Goal: Information Seeking & Learning: Check status

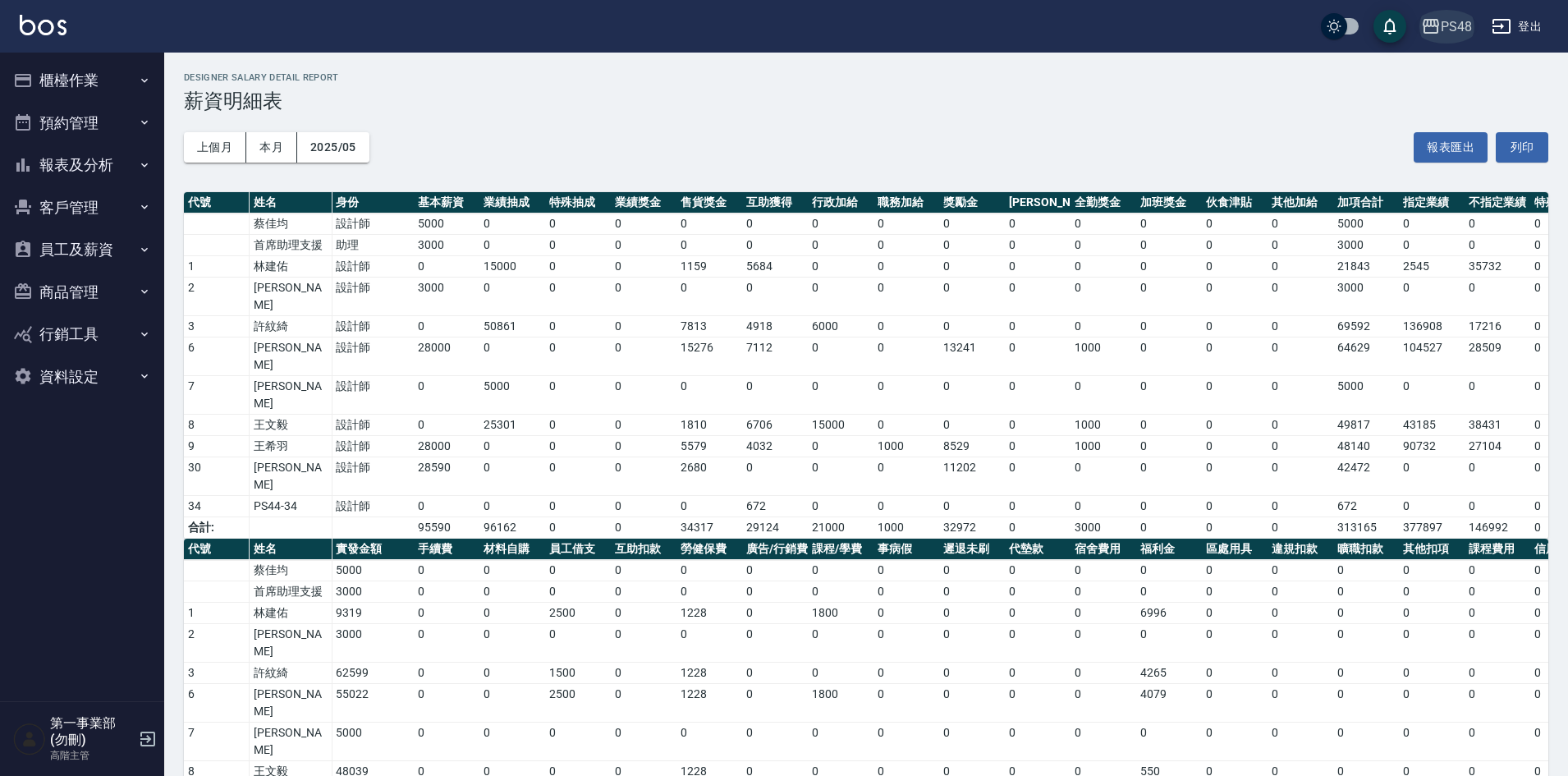
click at [1454, 24] on div "PS48" at bounding box center [1457, 26] width 32 height 20
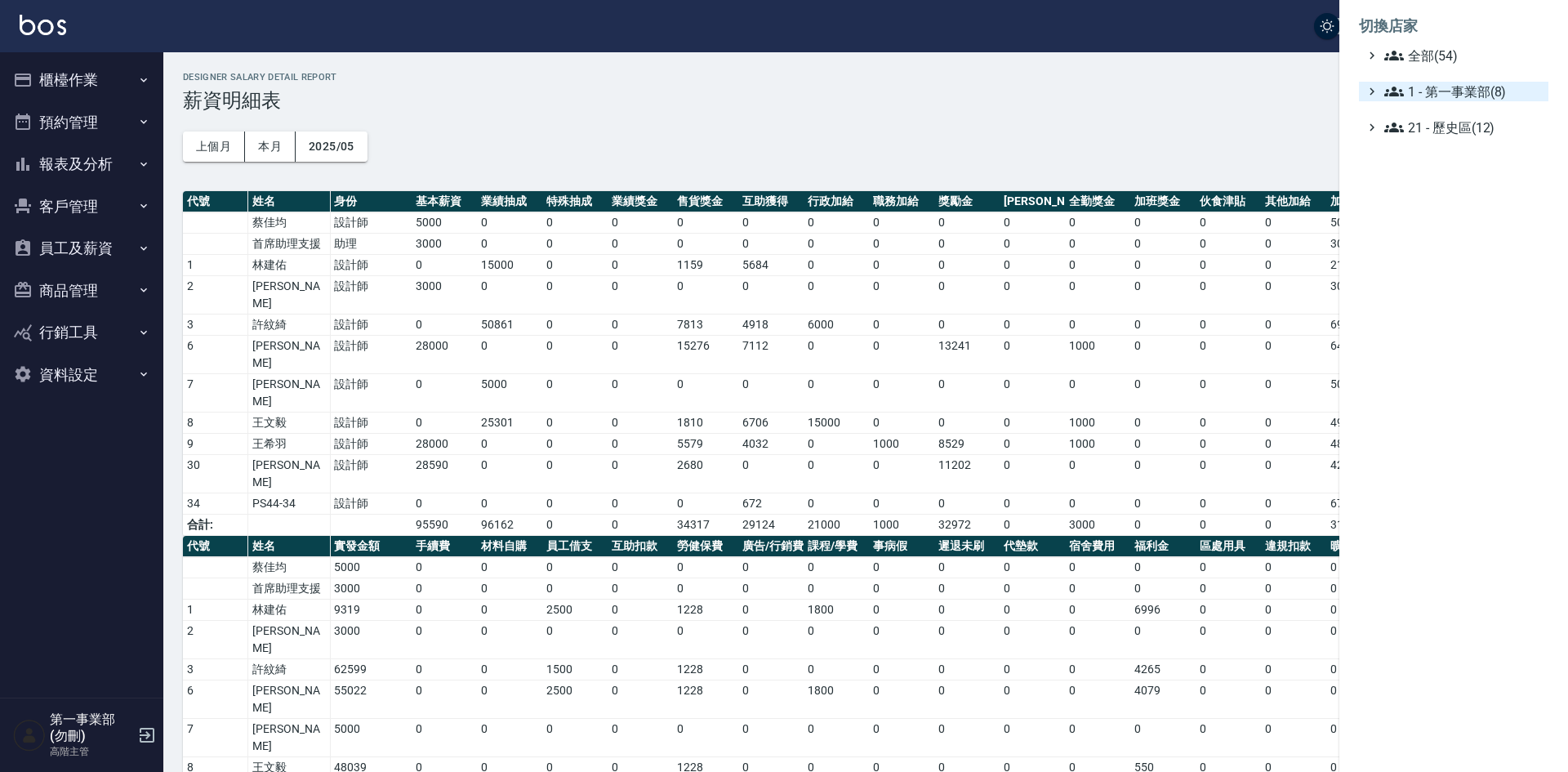
click at [1484, 89] on span "1 - 第一事業部(8)" at bounding box center [1463, 92] width 158 height 19
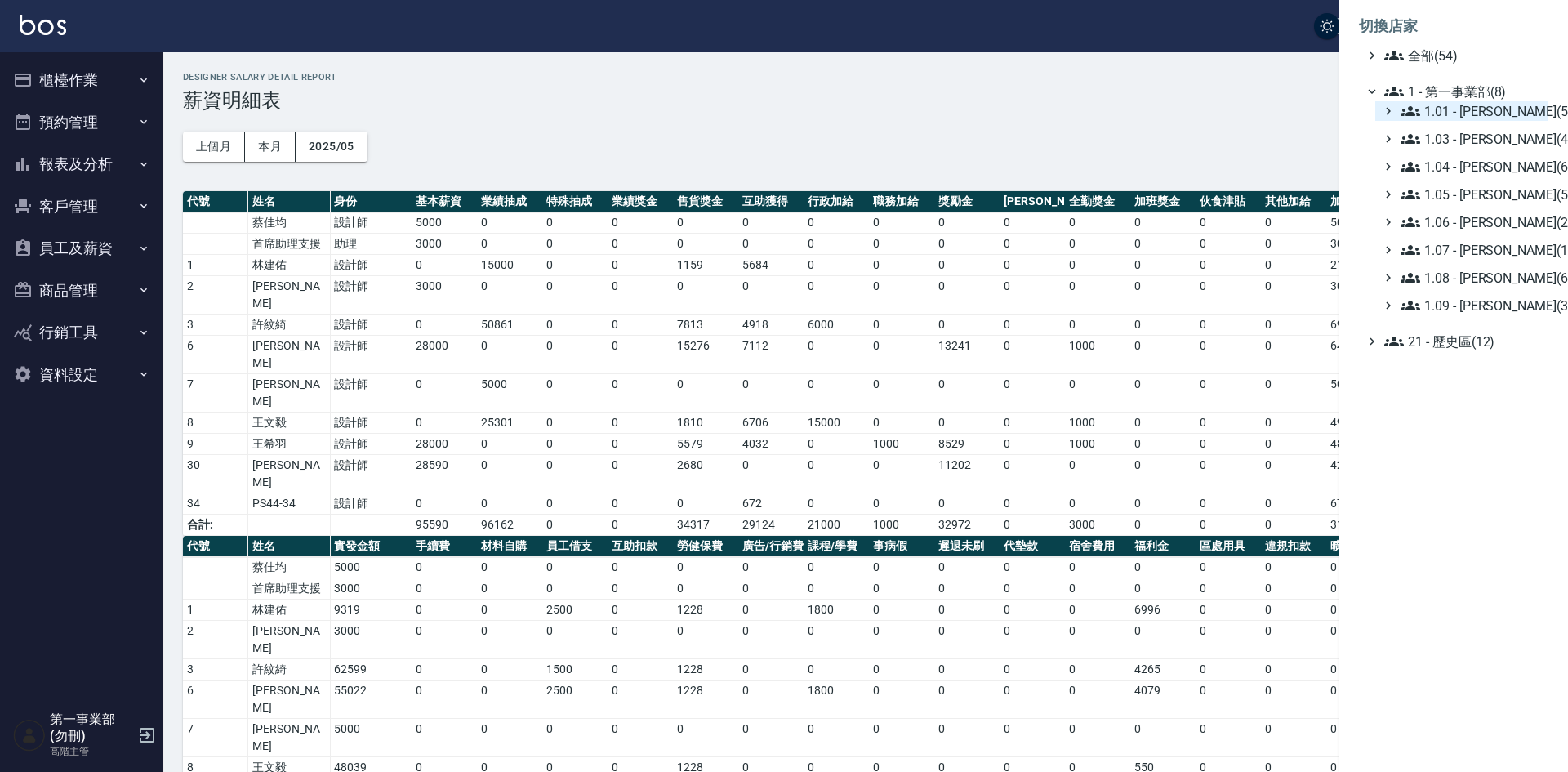
click at [1480, 103] on span "1.01 - [PERSON_NAME](5)" at bounding box center [1471, 111] width 141 height 19
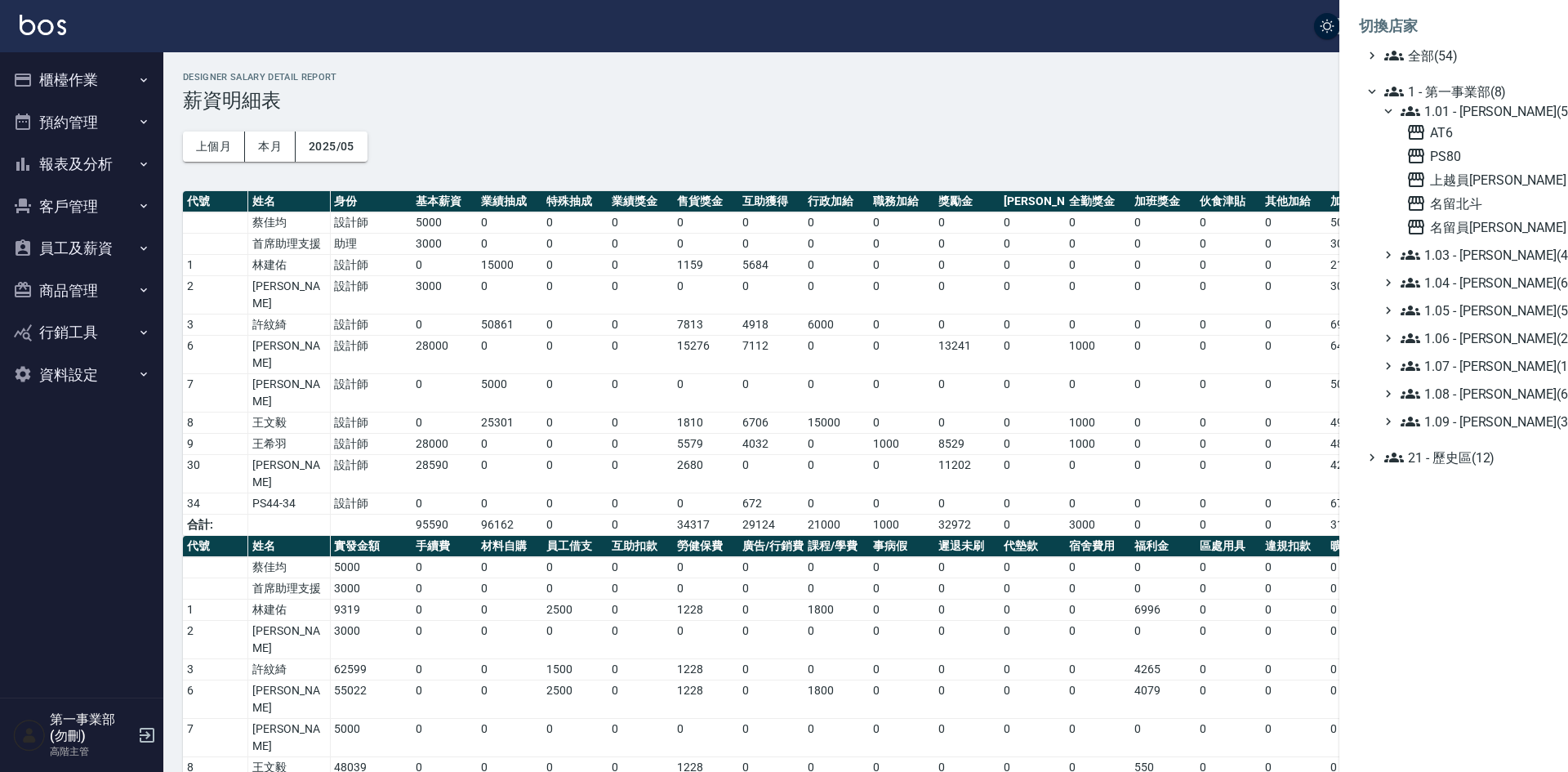
click at [1040, 121] on div at bounding box center [784, 386] width 1568 height 772
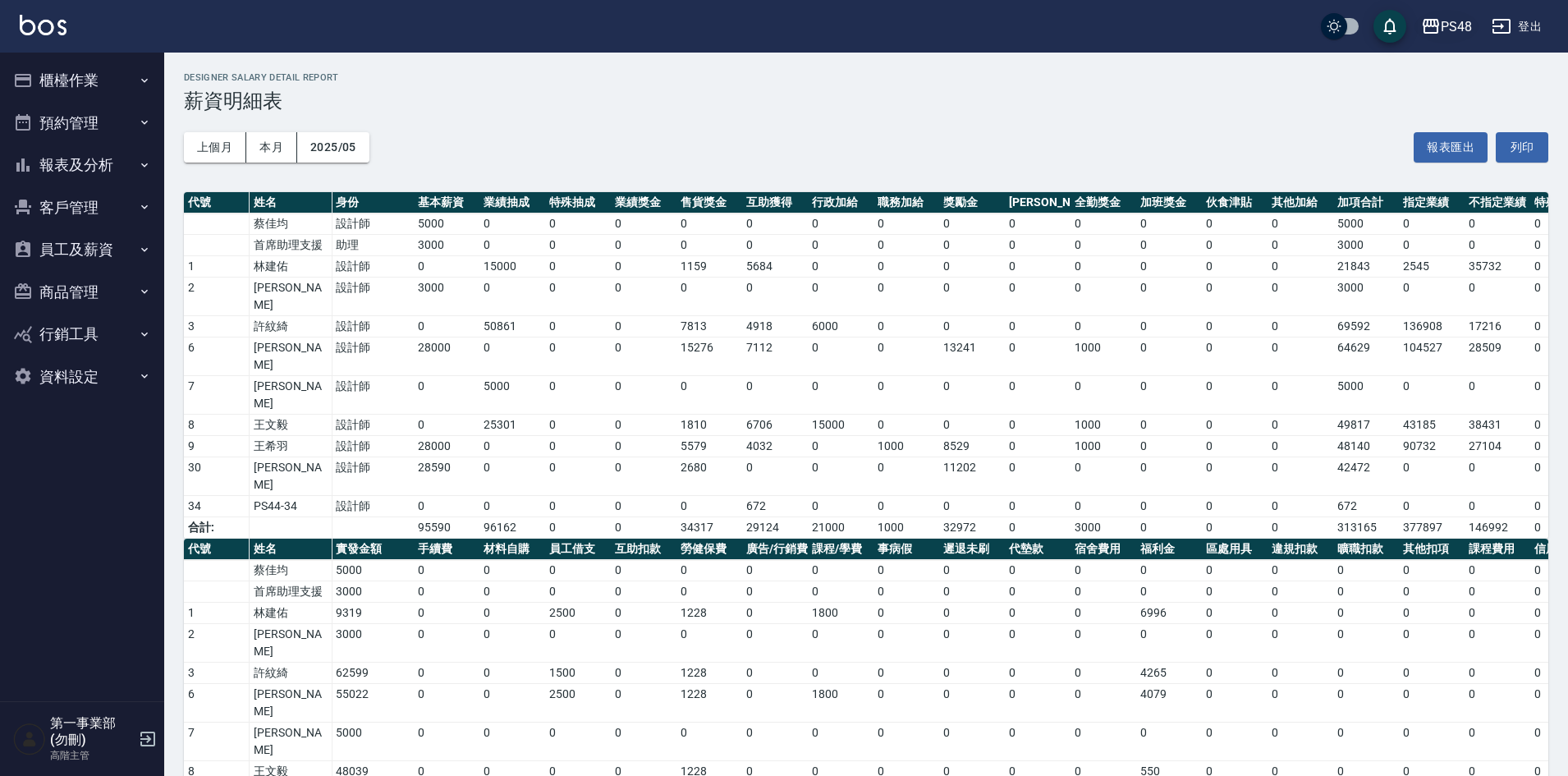
click at [1458, 19] on div "PS48" at bounding box center [1457, 26] width 32 height 20
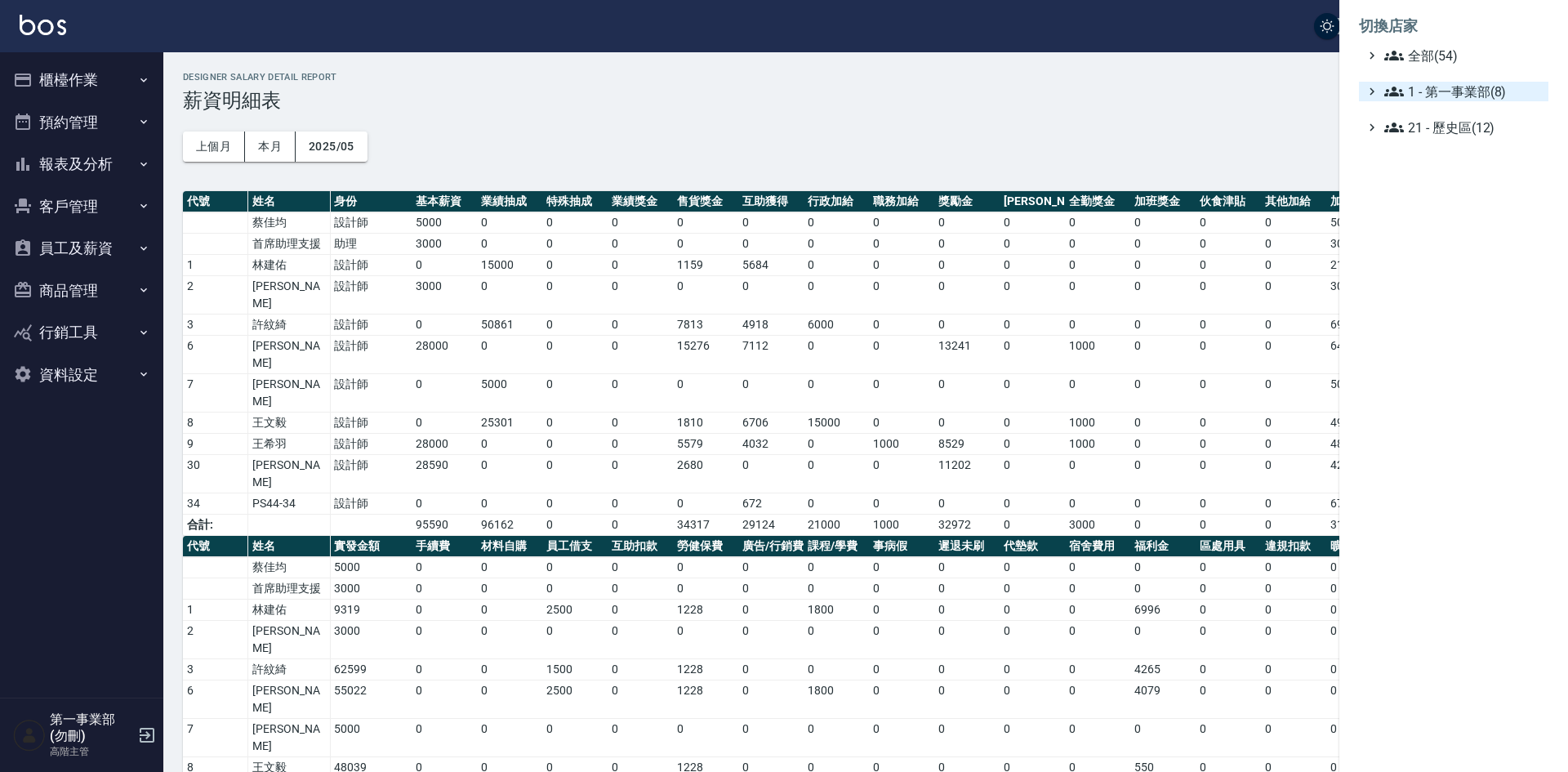
click at [1472, 87] on span "1 - 第一事業部(8)" at bounding box center [1463, 92] width 158 height 19
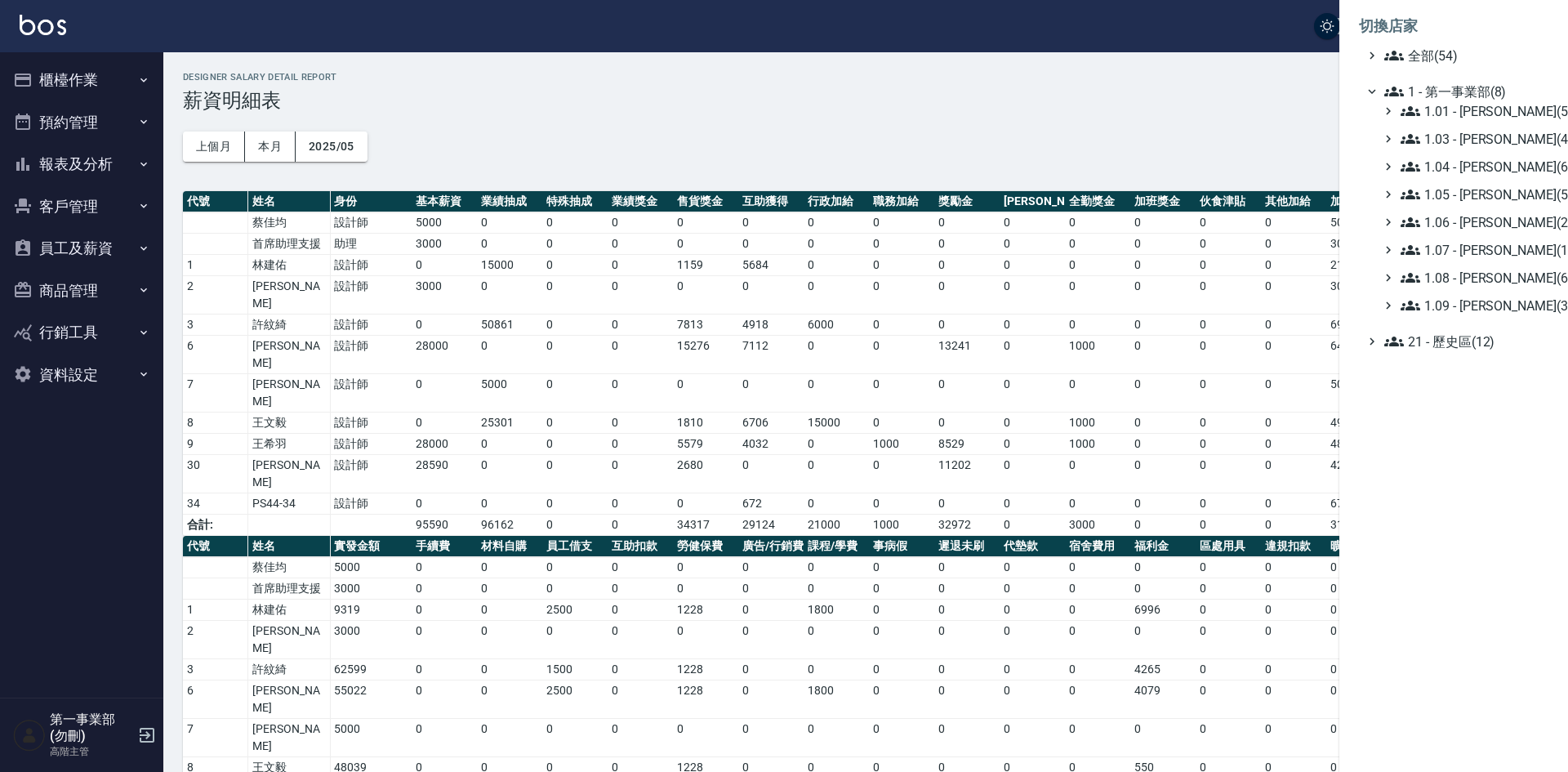
click at [1508, 263] on div "1.01 - [PERSON_NAME](5) 1.03 - [PERSON_NAME](4) 1.04 - [PERSON_NAME](6) 1.05 - …" at bounding box center [1462, 208] width 174 height 214
click at [1503, 251] on span "1.07 - [PERSON_NAME](11)" at bounding box center [1471, 249] width 141 height 19
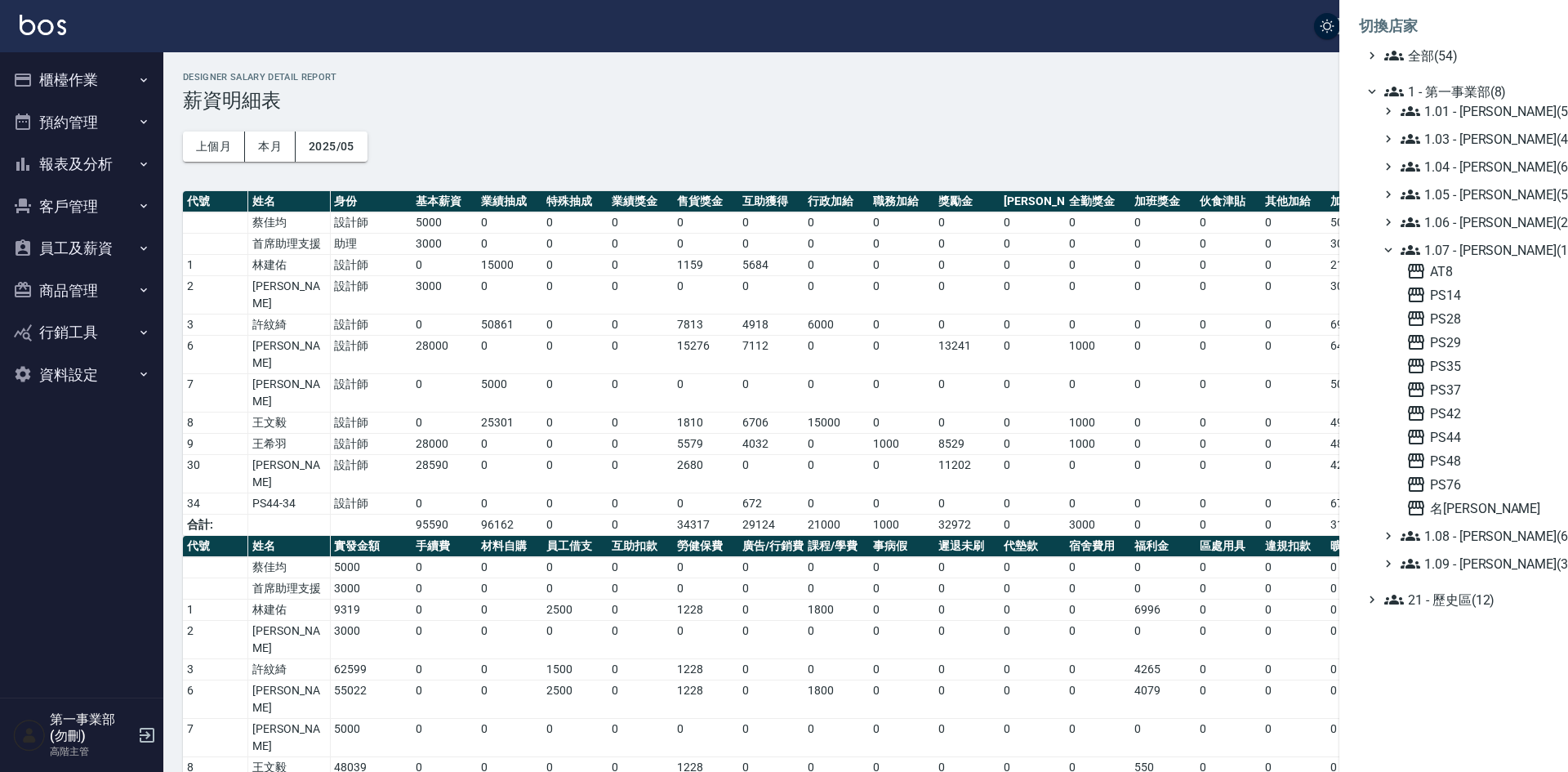
click at [1497, 247] on span "1.07 - [PERSON_NAME](11)" at bounding box center [1471, 249] width 141 height 19
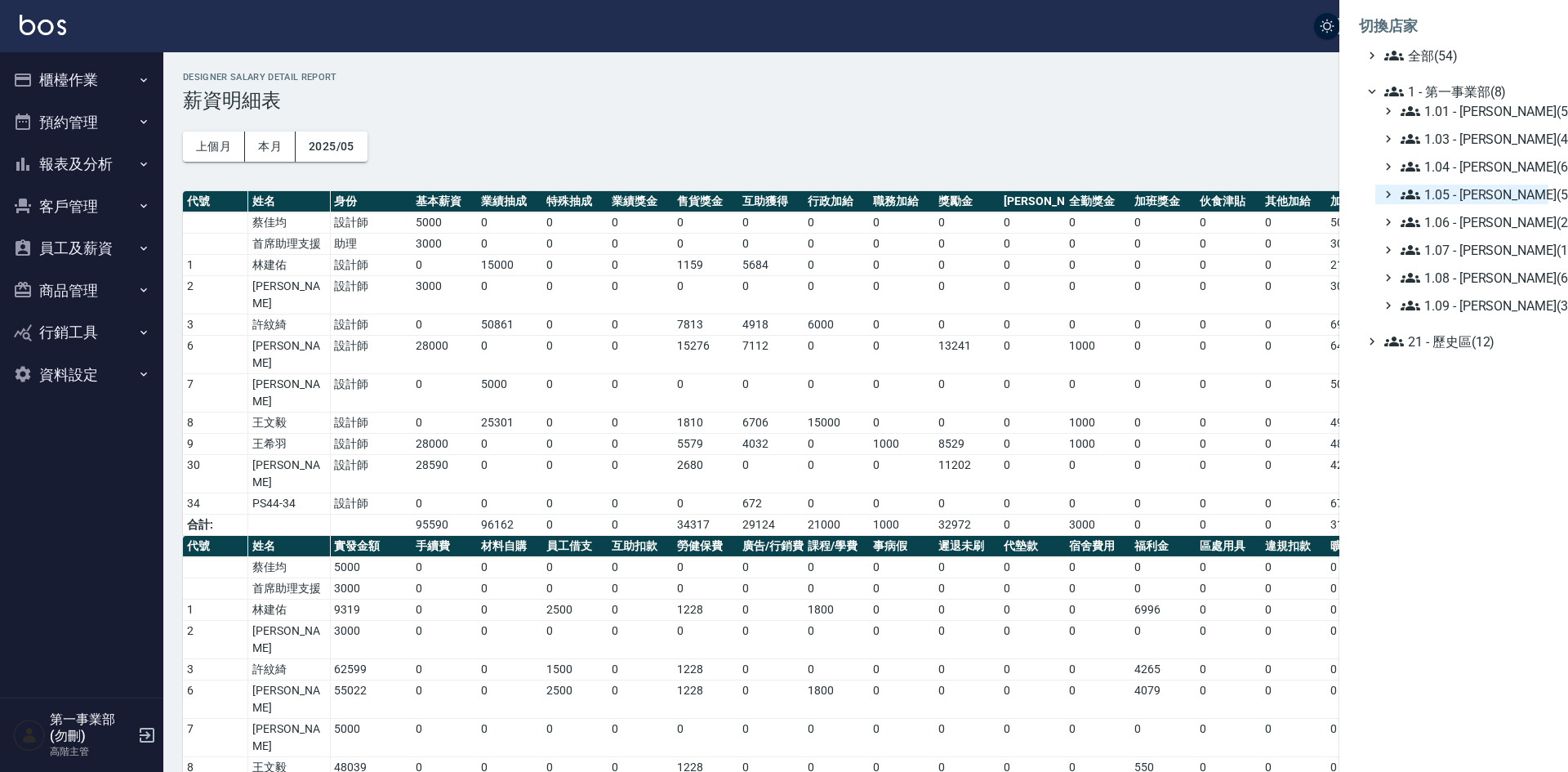
click at [1479, 201] on span "1.05 - [PERSON_NAME](5)" at bounding box center [1471, 195] width 141 height 19
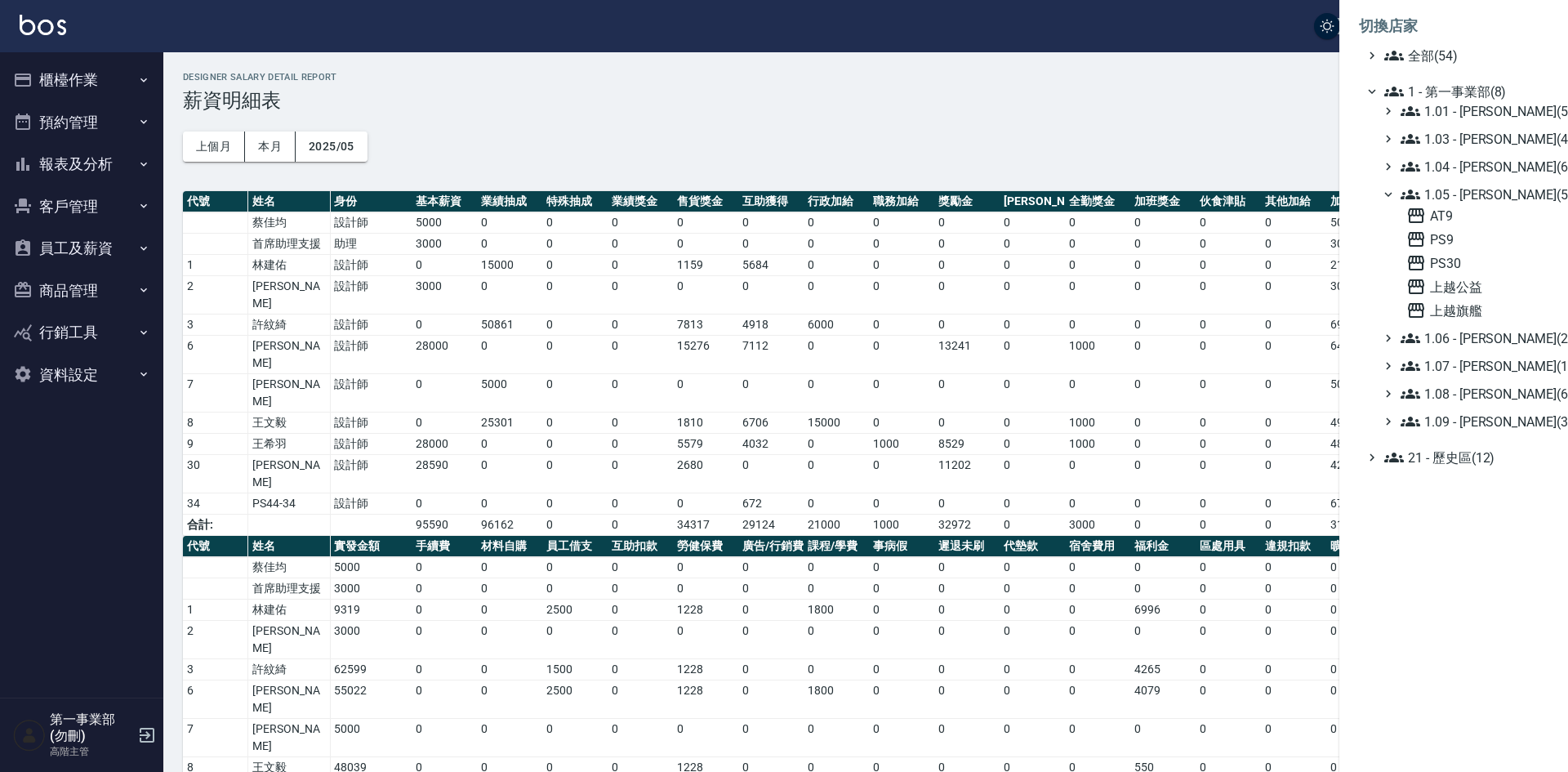
click at [1479, 199] on span "1.05 - [PERSON_NAME](5)" at bounding box center [1471, 195] width 141 height 19
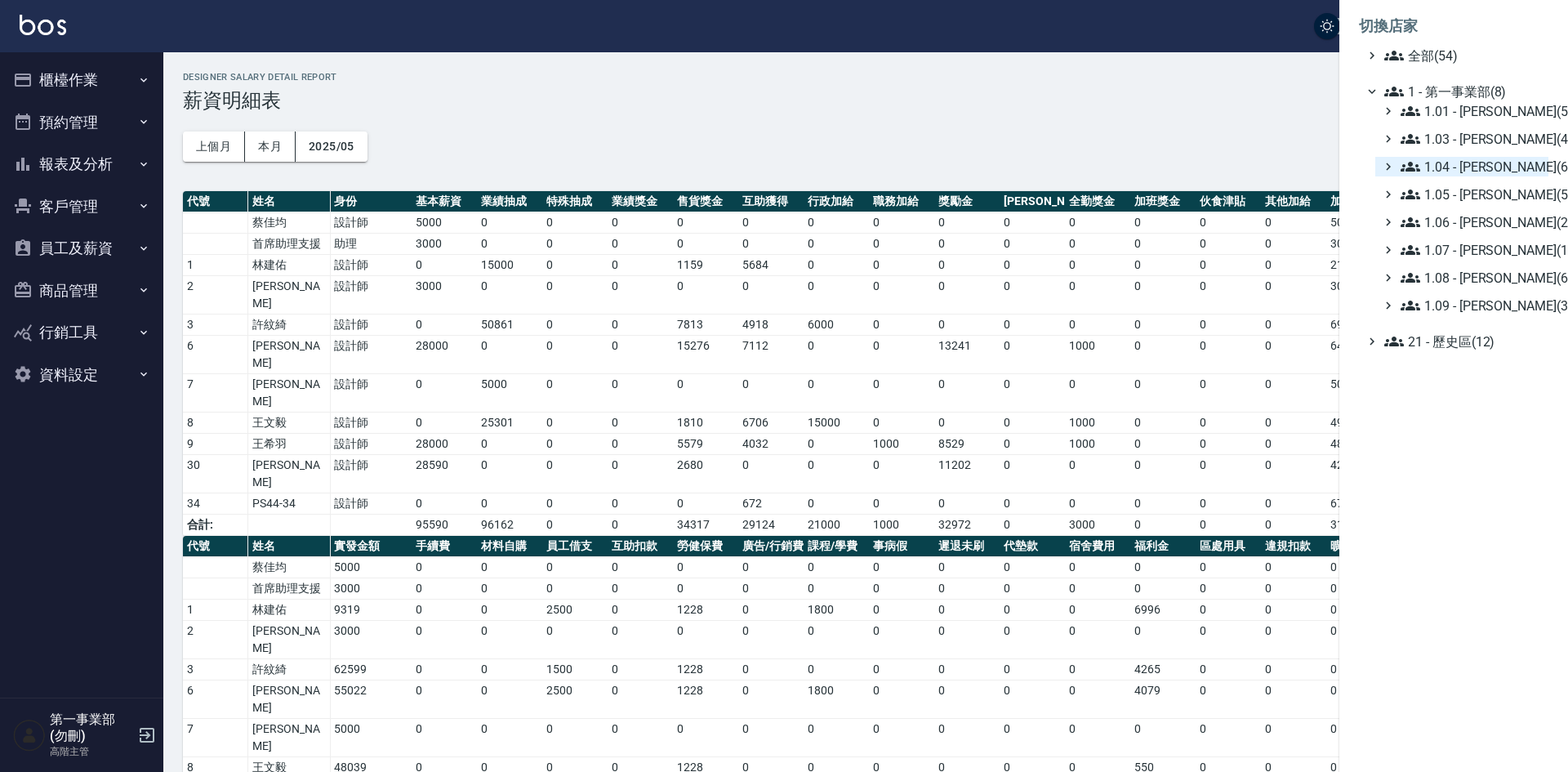
click at [1476, 162] on span "1.04 - [PERSON_NAME](6)" at bounding box center [1471, 167] width 141 height 19
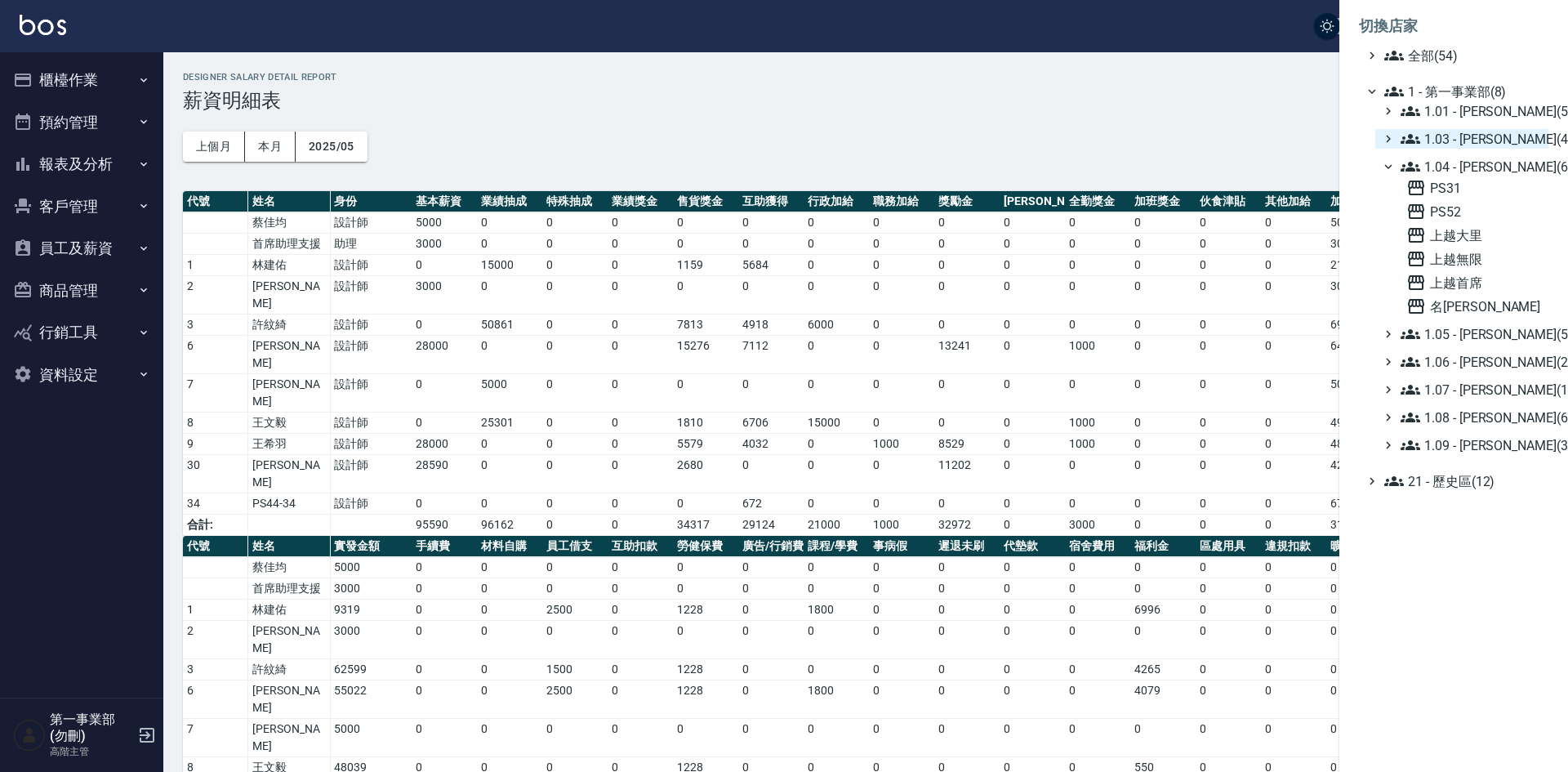
click at [1476, 136] on span "1.03 - [PERSON_NAME](4)" at bounding box center [1471, 139] width 141 height 19
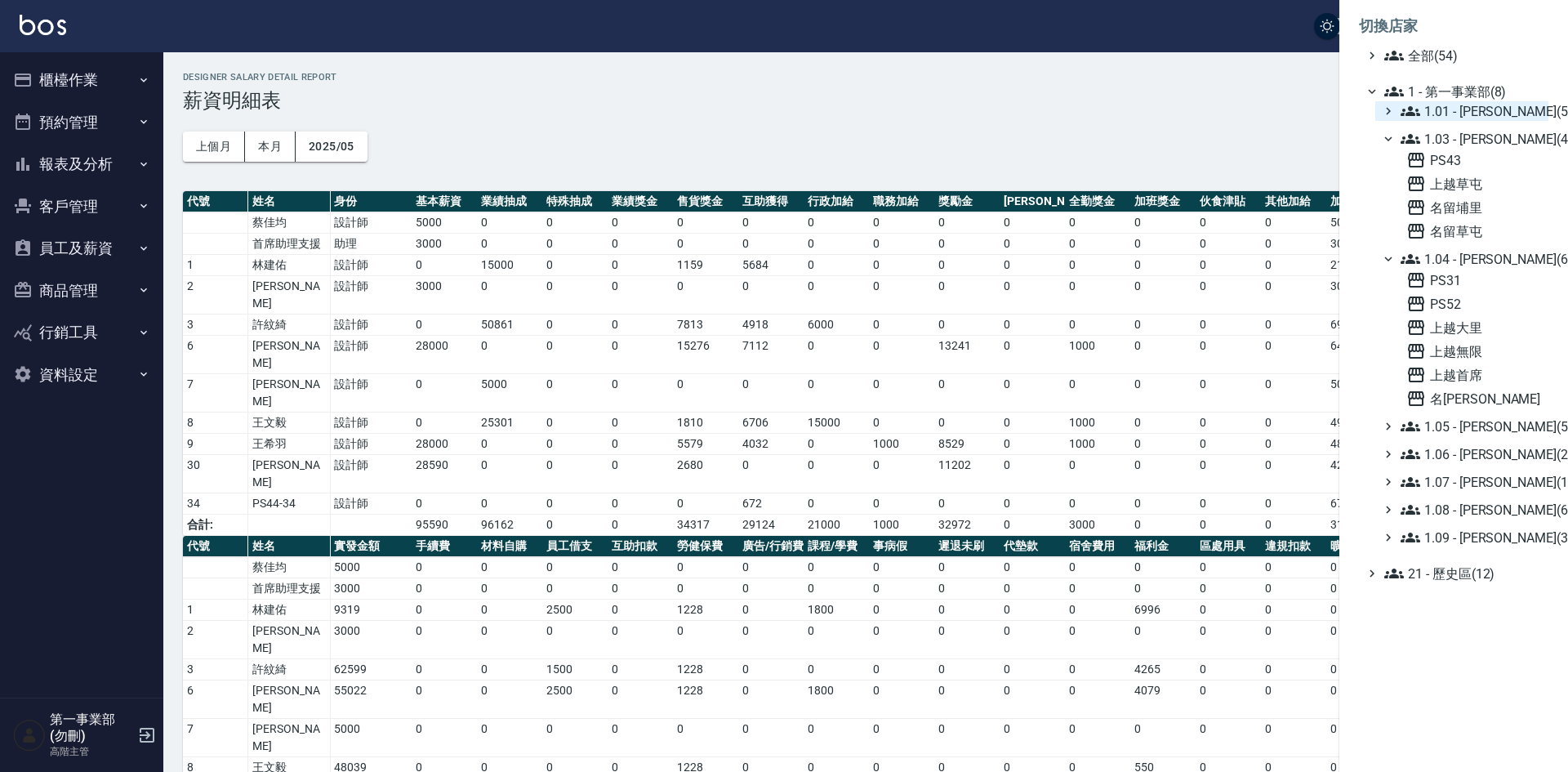
click at [1474, 112] on span "1.01 - [PERSON_NAME](5)" at bounding box center [1471, 111] width 141 height 19
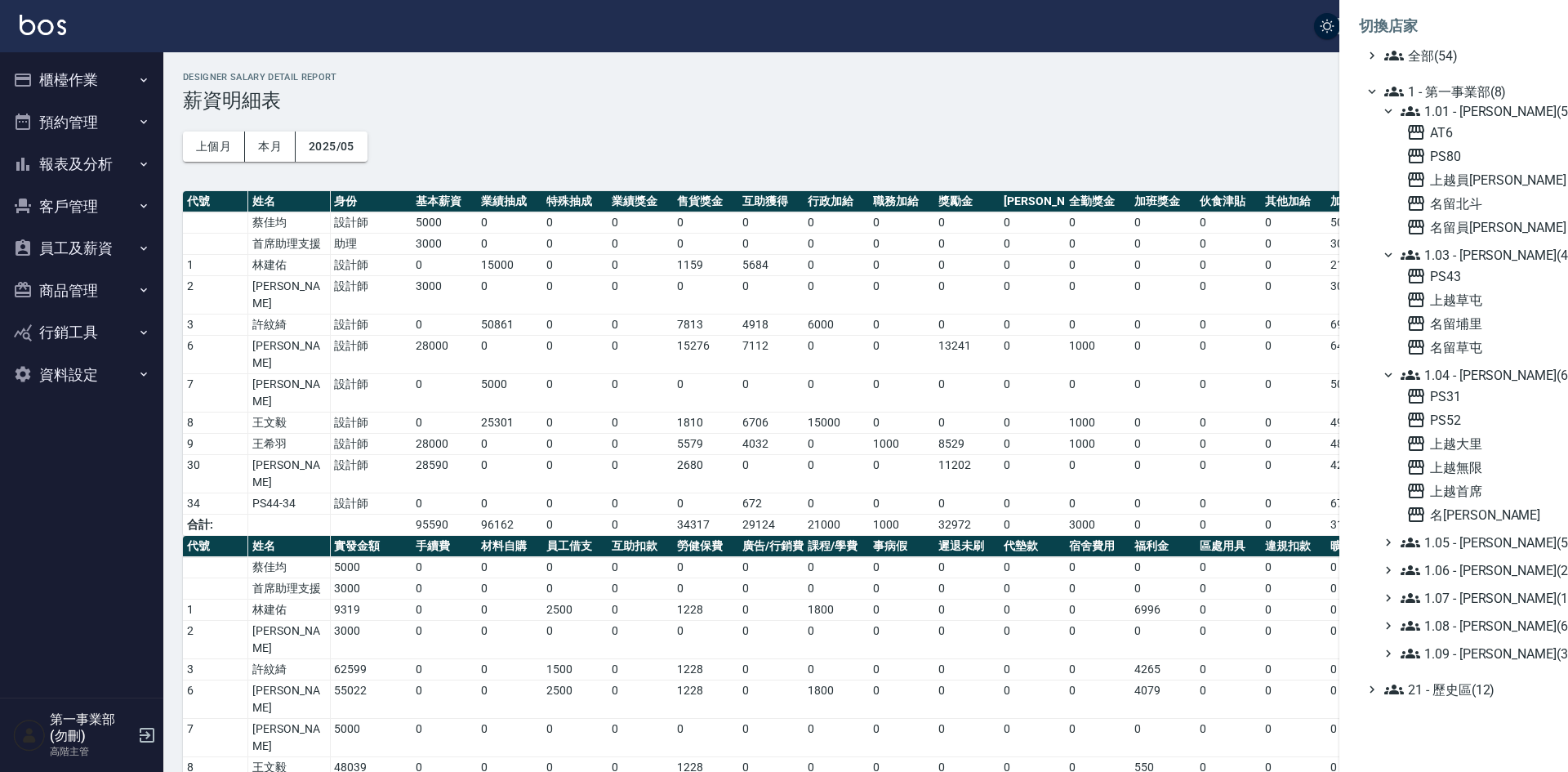
click at [1472, 113] on span "1.01 - [PERSON_NAME](5)" at bounding box center [1471, 111] width 141 height 19
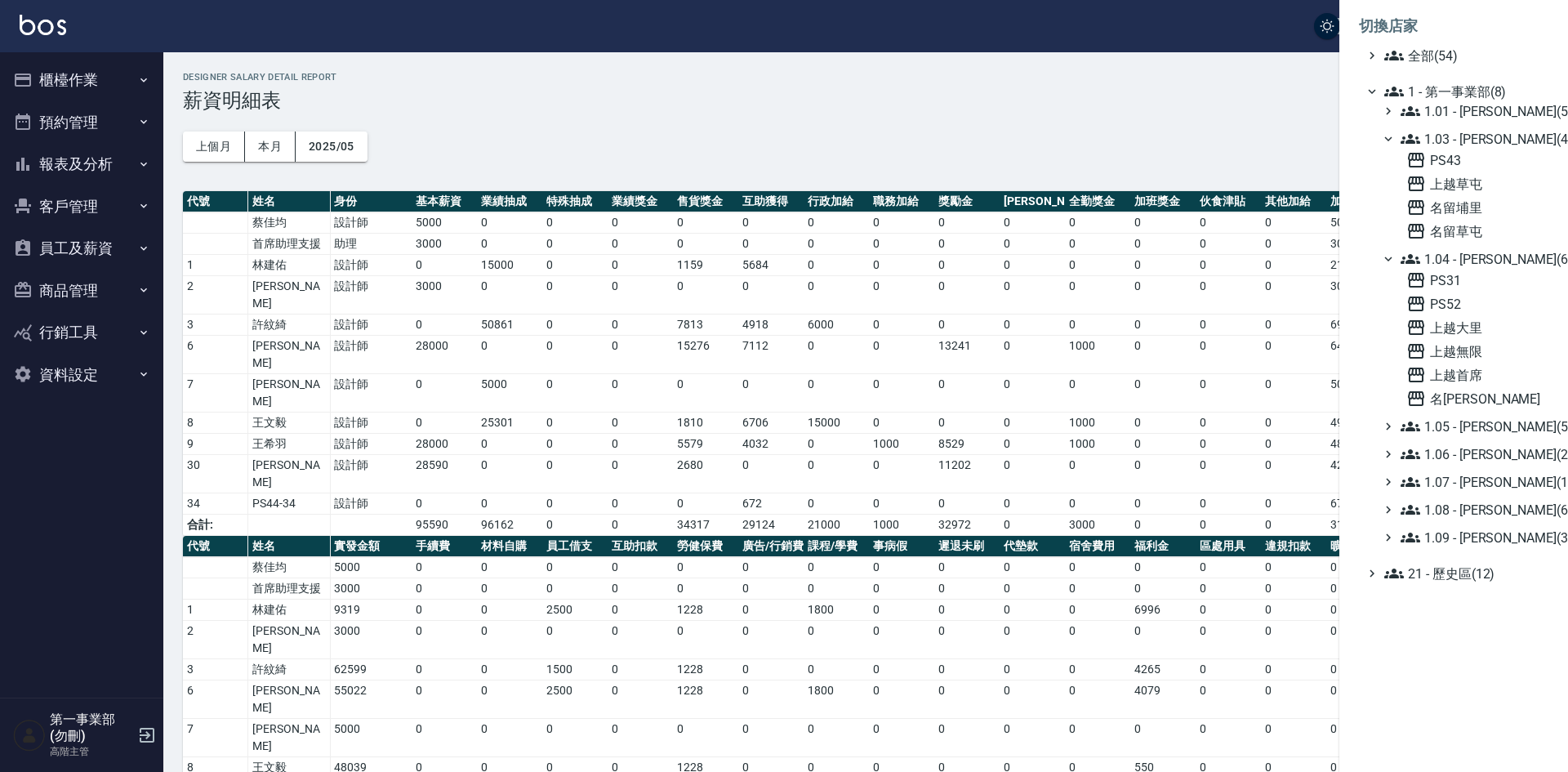
click at [1468, 133] on span "1.03 - [PERSON_NAME](4)" at bounding box center [1471, 139] width 141 height 19
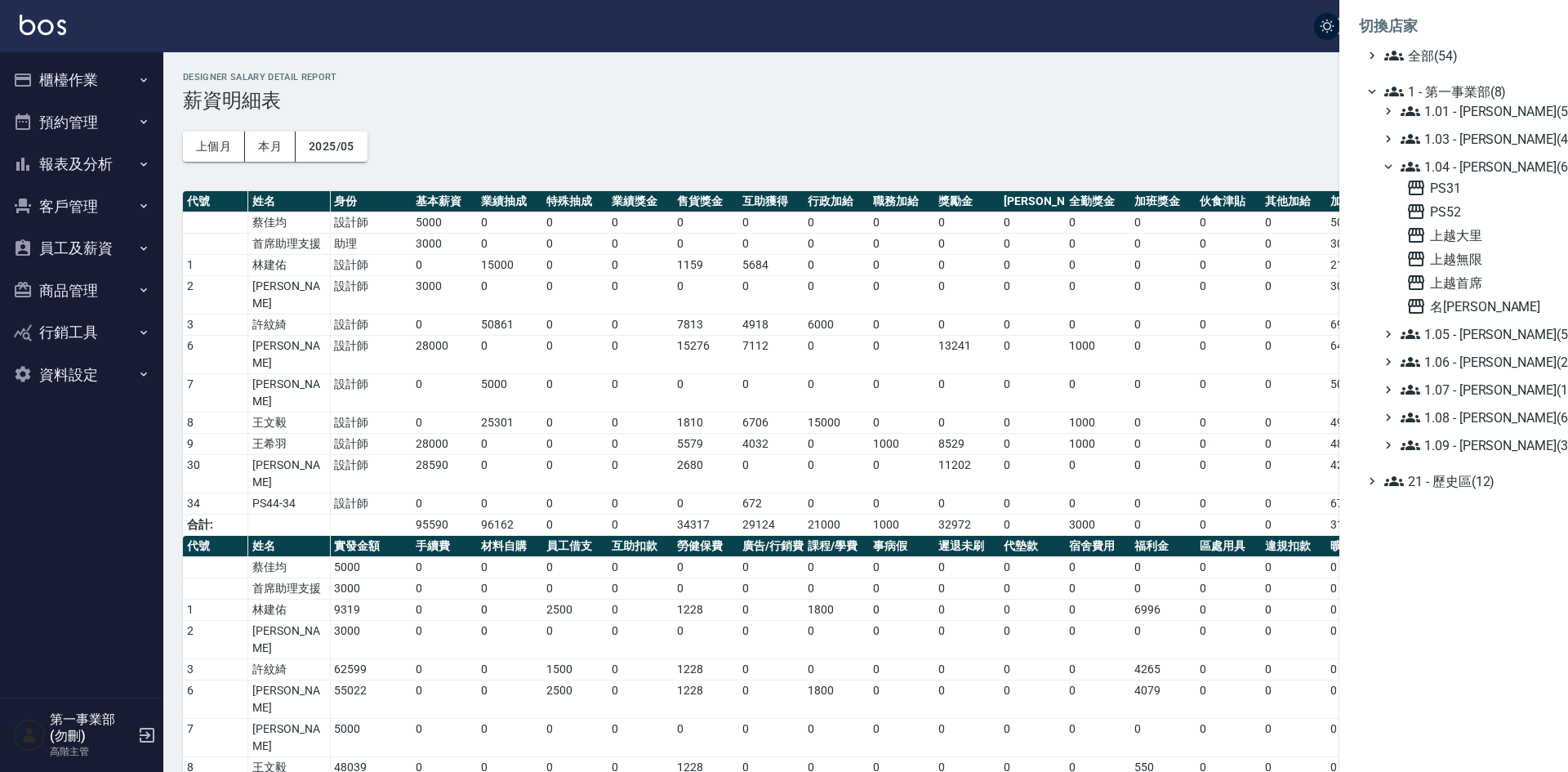
click at [1471, 165] on span "1.04 - [PERSON_NAME](6)" at bounding box center [1471, 167] width 141 height 19
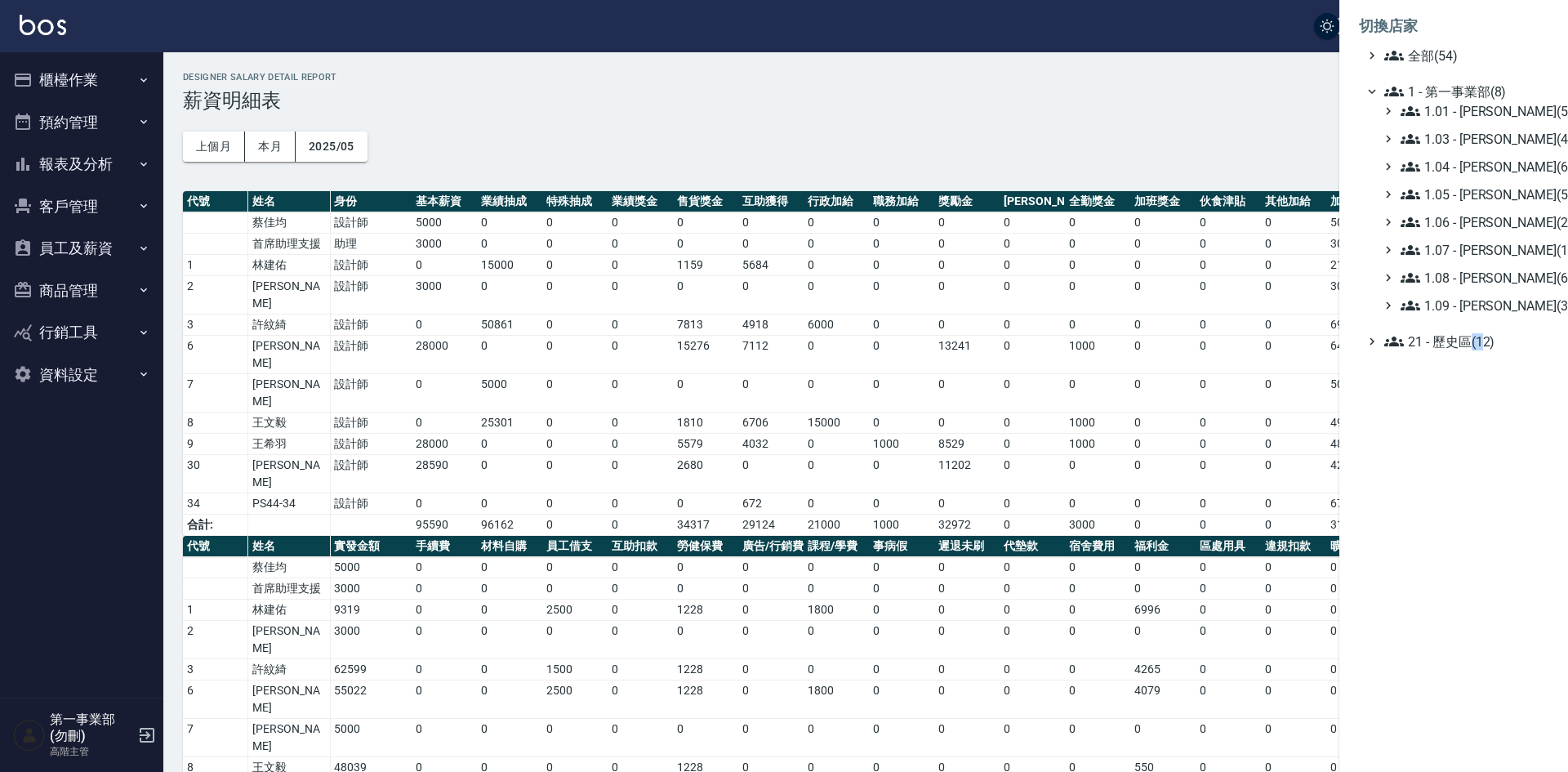
drag, startPoint x: 1483, startPoint y: 497, endPoint x: 1424, endPoint y: 423, distance: 94.6
click at [1489, 496] on div "切換店家 全部(54) 1 - 第一事業部(8) 1.01 - [PERSON_NAME](5) 1.03 - [PERSON_NAME](4) 1.04 -…" at bounding box center [1454, 386] width 228 height 772
click at [1136, 97] on div at bounding box center [784, 386] width 1568 height 772
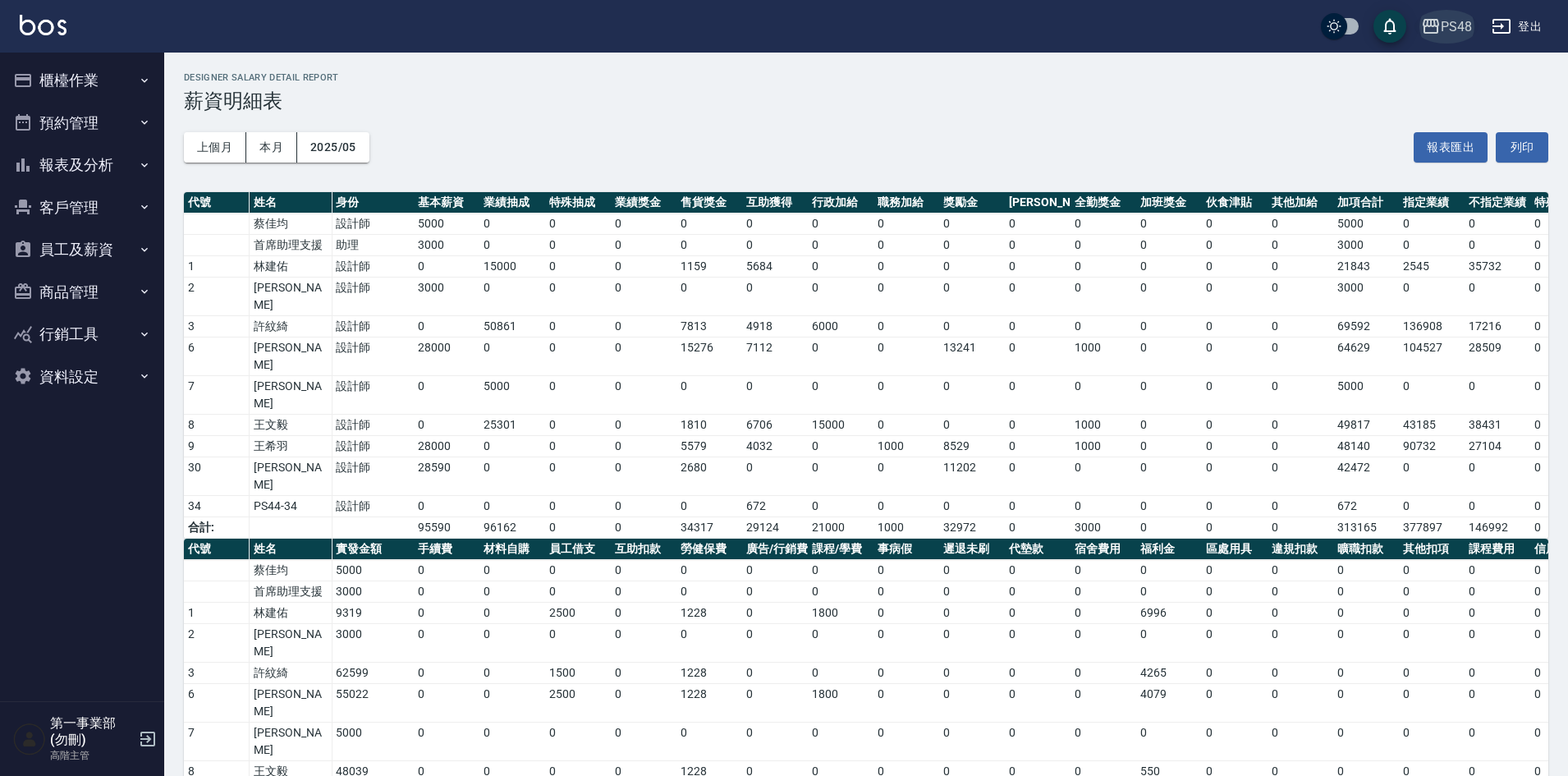
click at [1452, 35] on div "PS48" at bounding box center [1457, 26] width 32 height 20
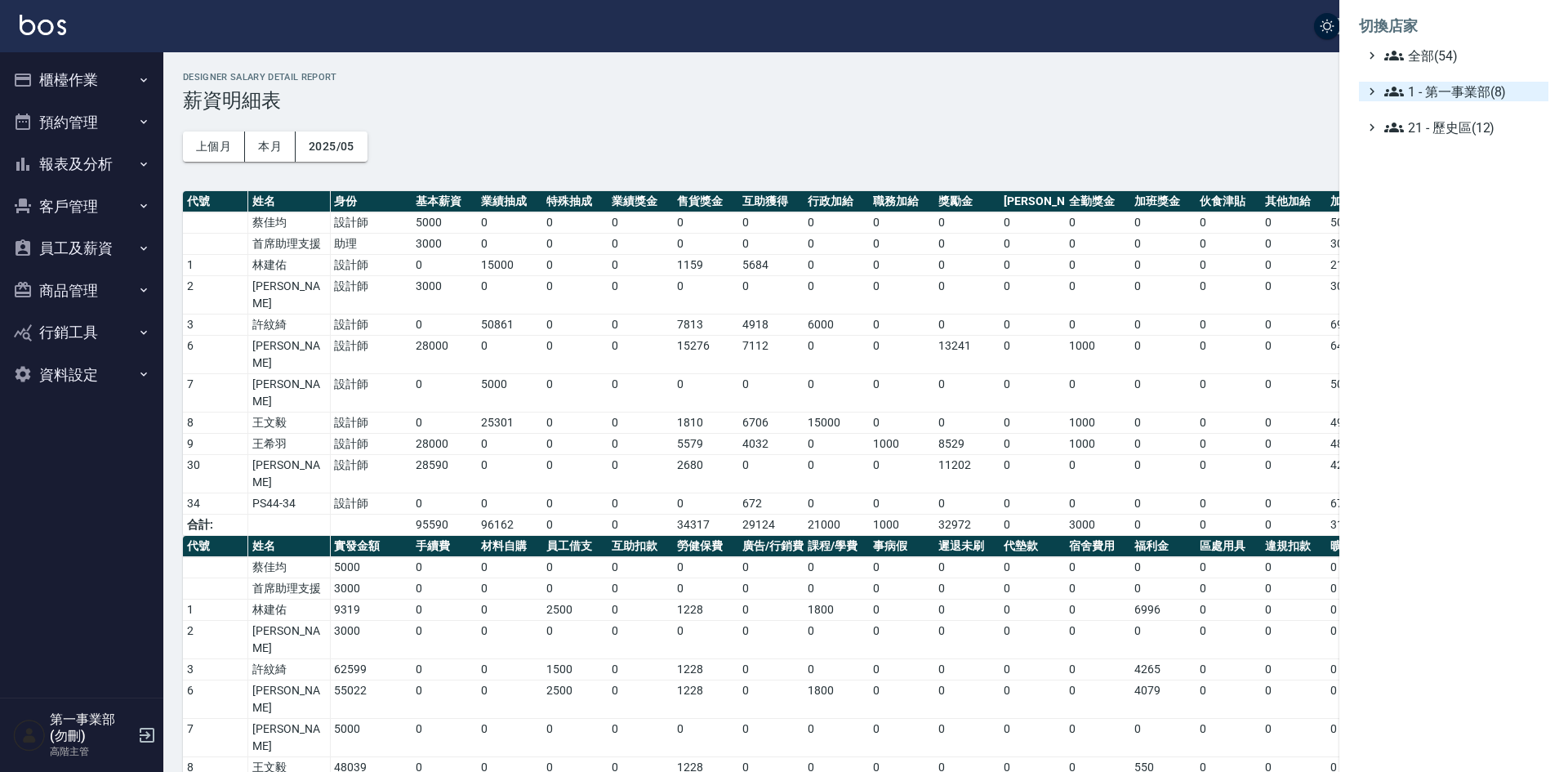
click at [1449, 87] on span "1 - 第一事業部(8)" at bounding box center [1463, 92] width 158 height 19
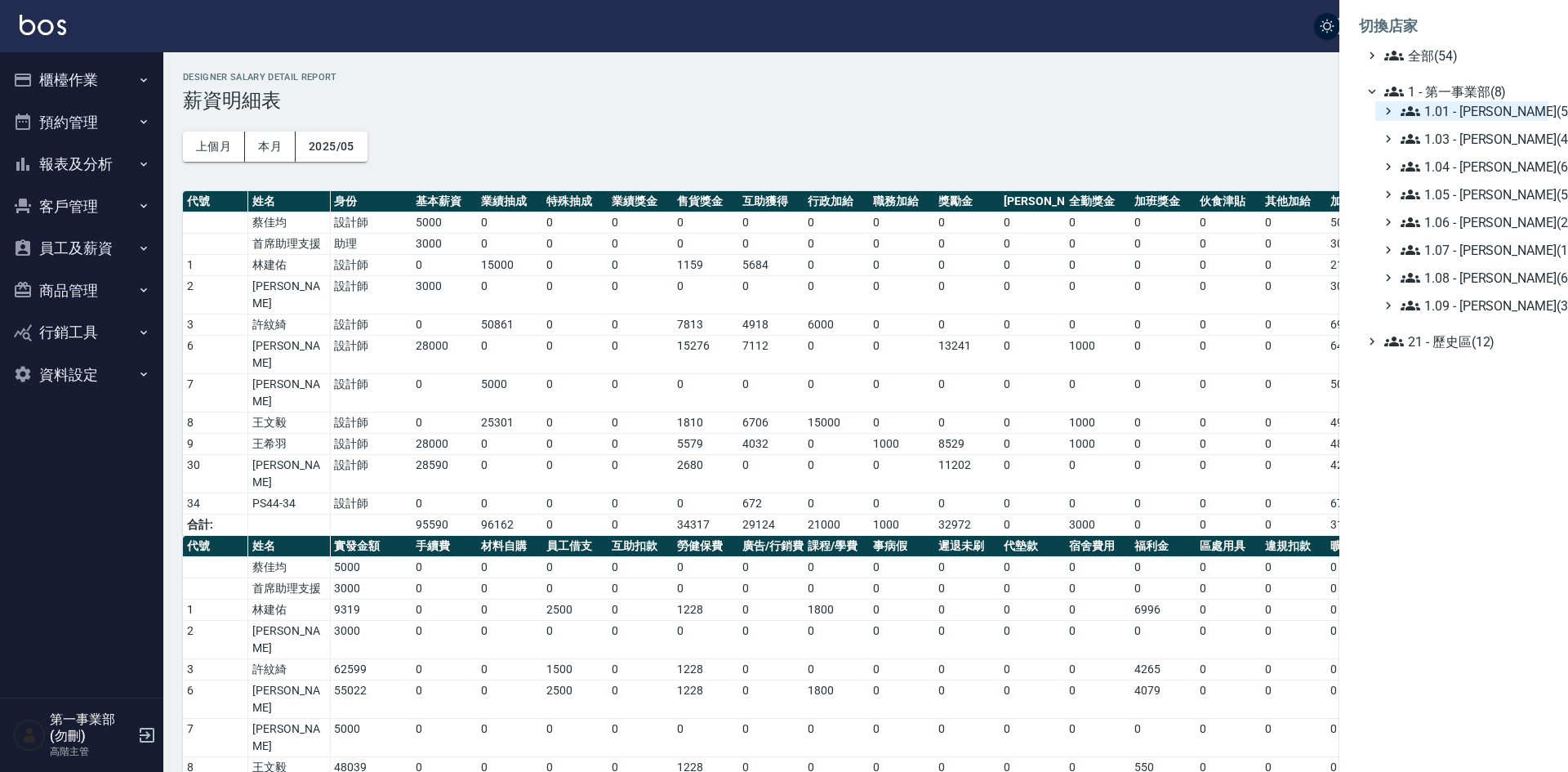
click at [1460, 109] on span "1.01 - [PERSON_NAME](5)" at bounding box center [1471, 111] width 141 height 19
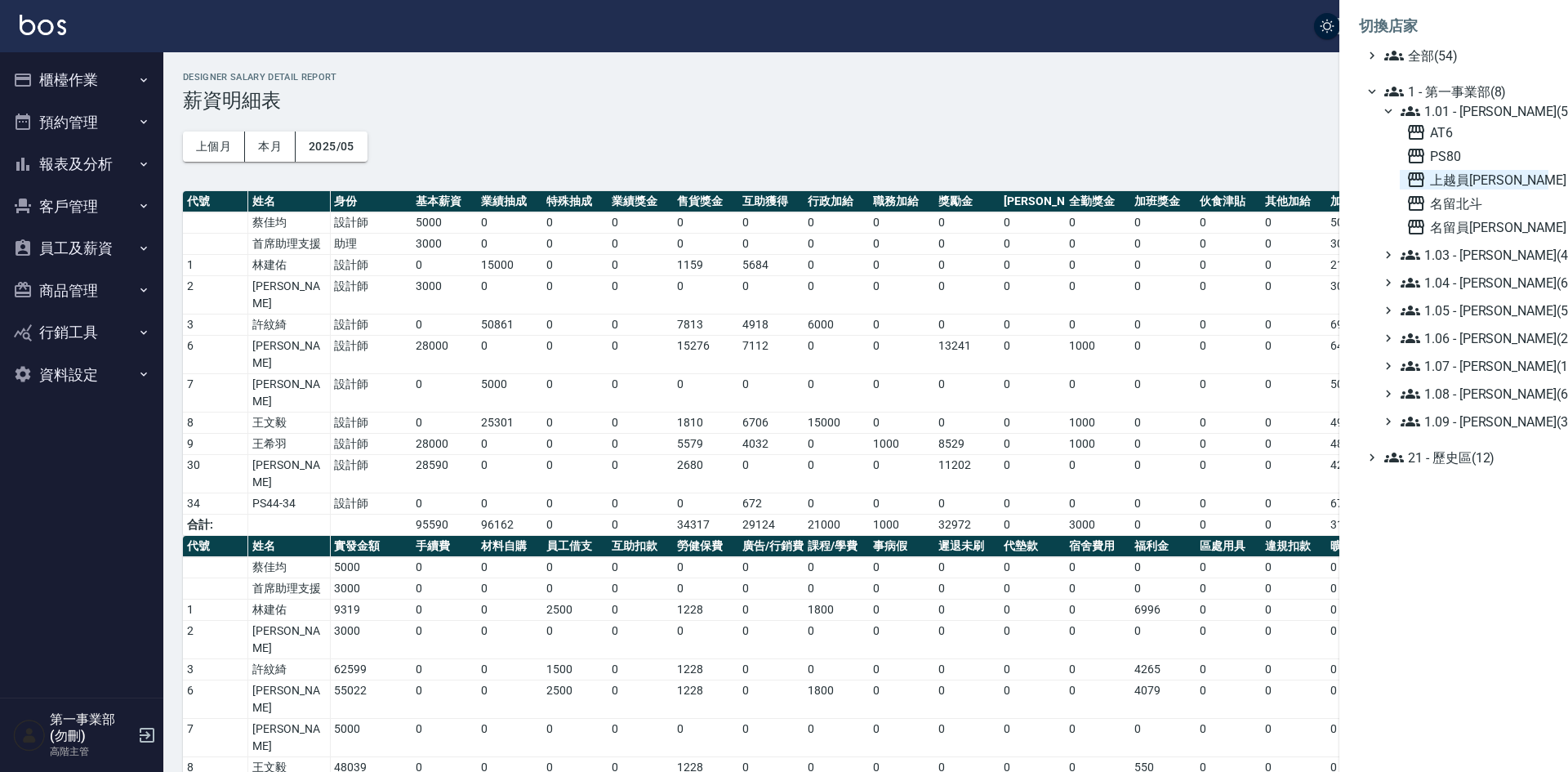
click at [1459, 181] on span "上越員[PERSON_NAME]" at bounding box center [1474, 180] width 135 height 19
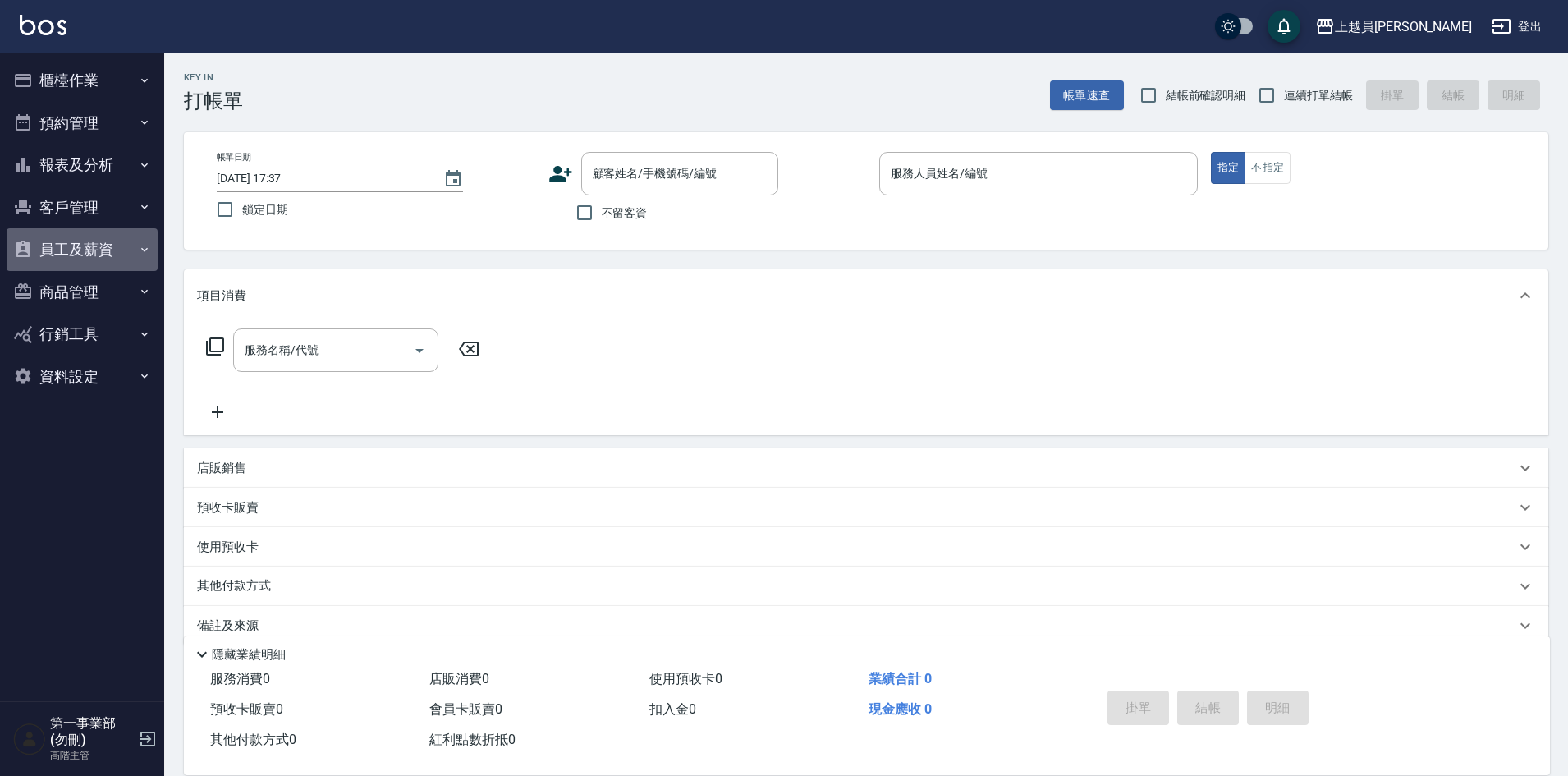
click at [81, 248] on button "員工及薪資" at bounding box center [82, 249] width 151 height 43
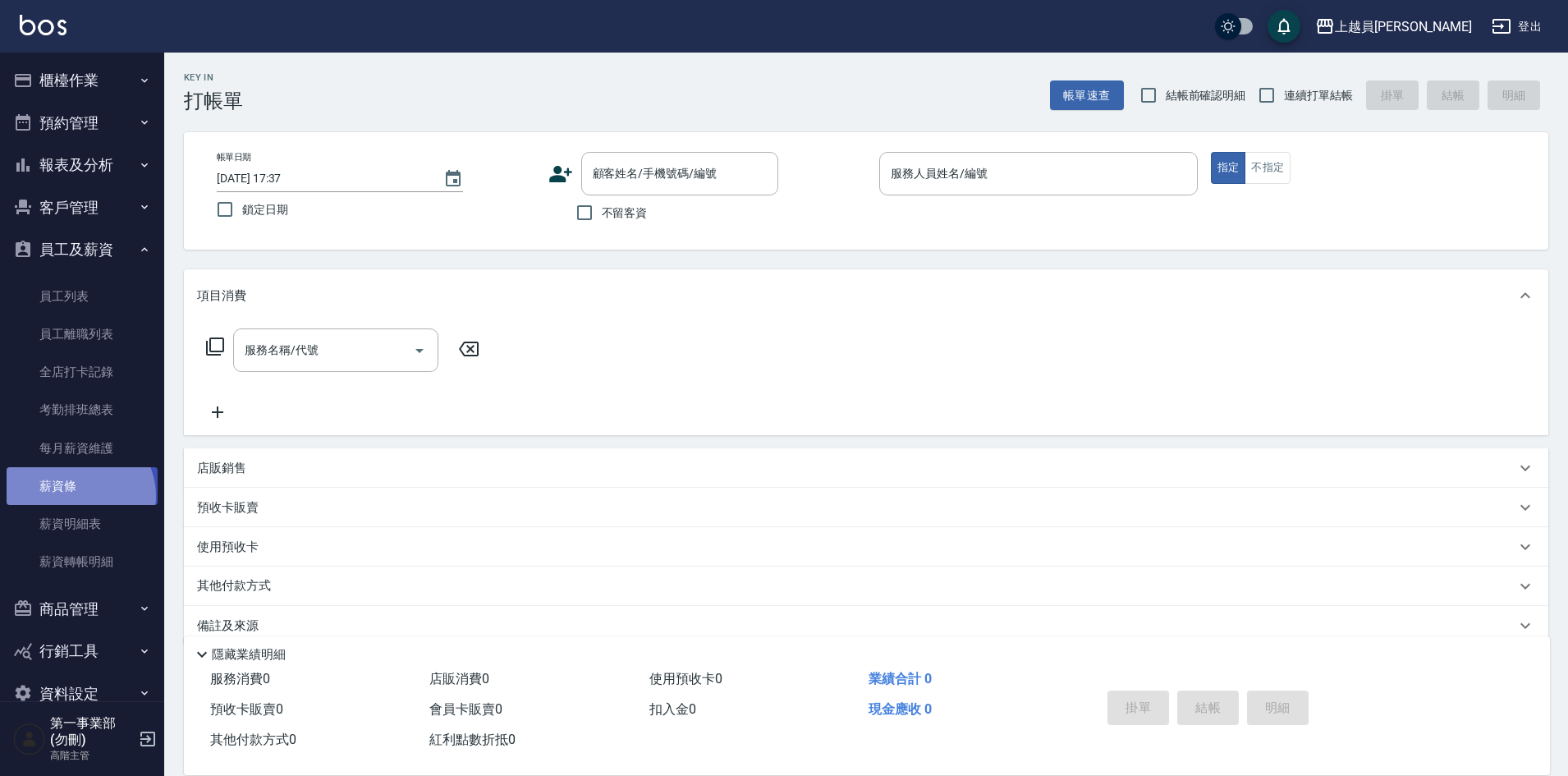
click at [78, 496] on link "薪資條" at bounding box center [82, 486] width 151 height 38
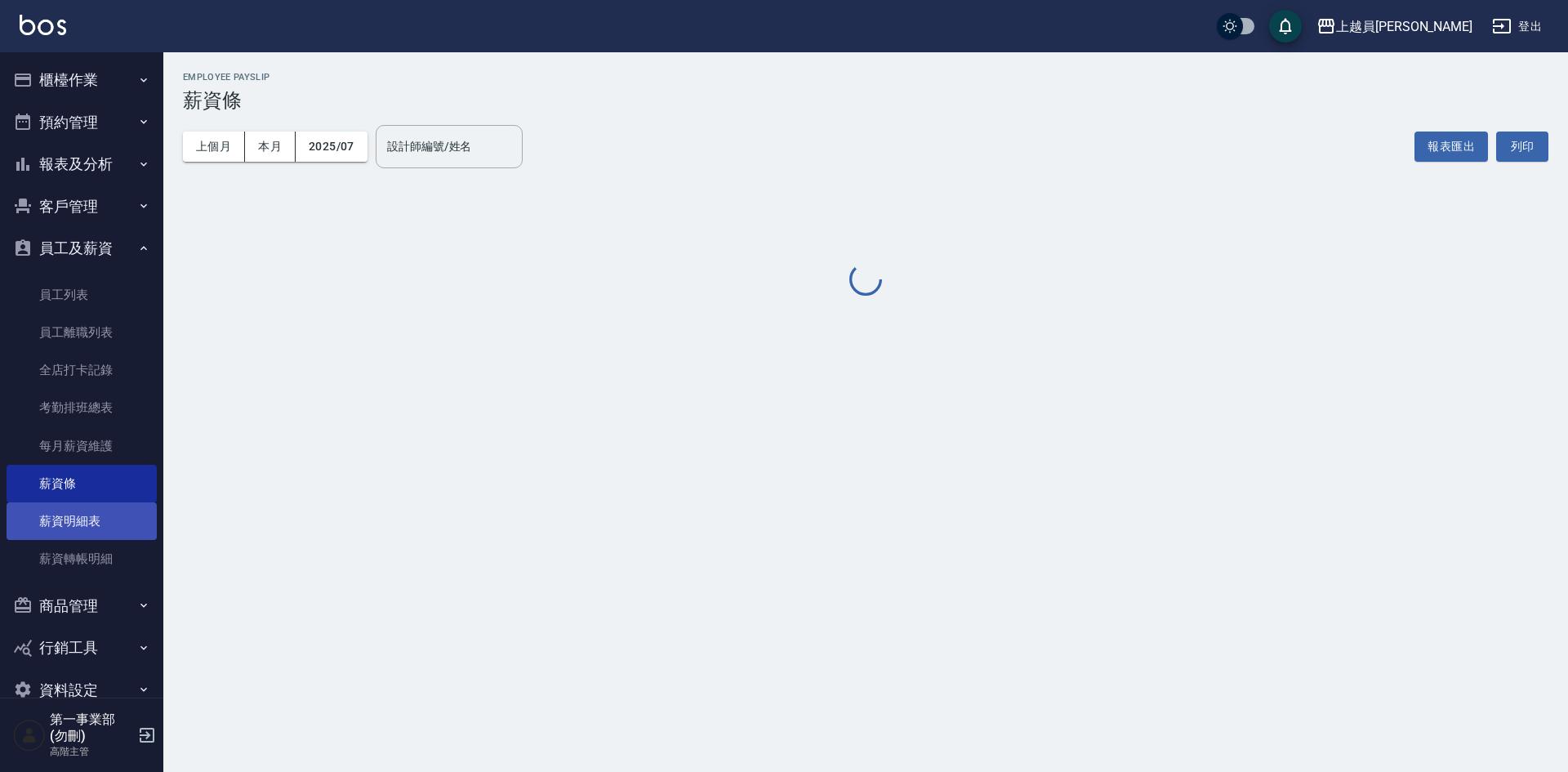
click at [83, 518] on link "薪資明細表" at bounding box center [81, 521] width 150 height 38
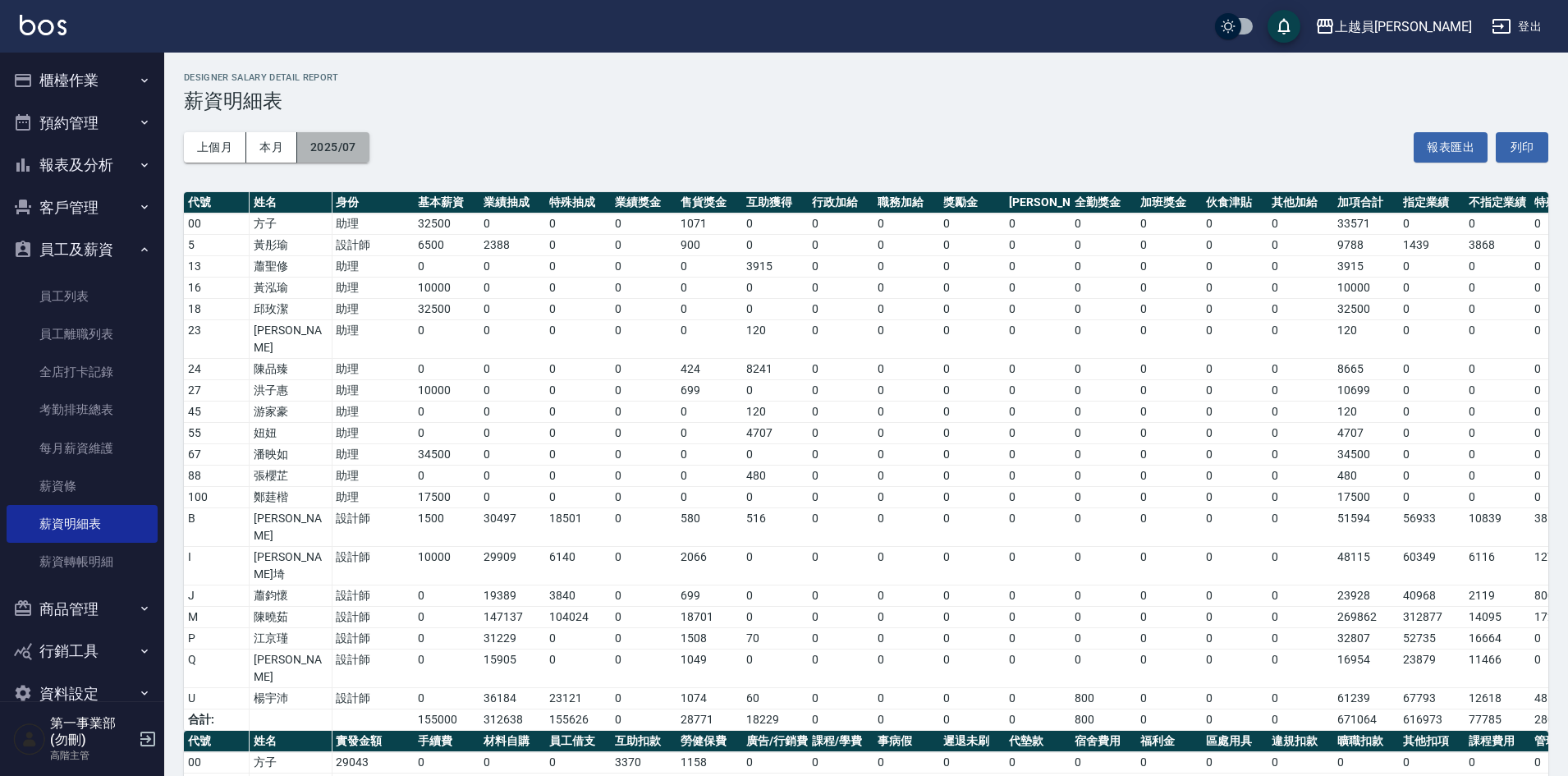
click at [317, 151] on button "2025/07" at bounding box center [333, 147] width 72 height 31
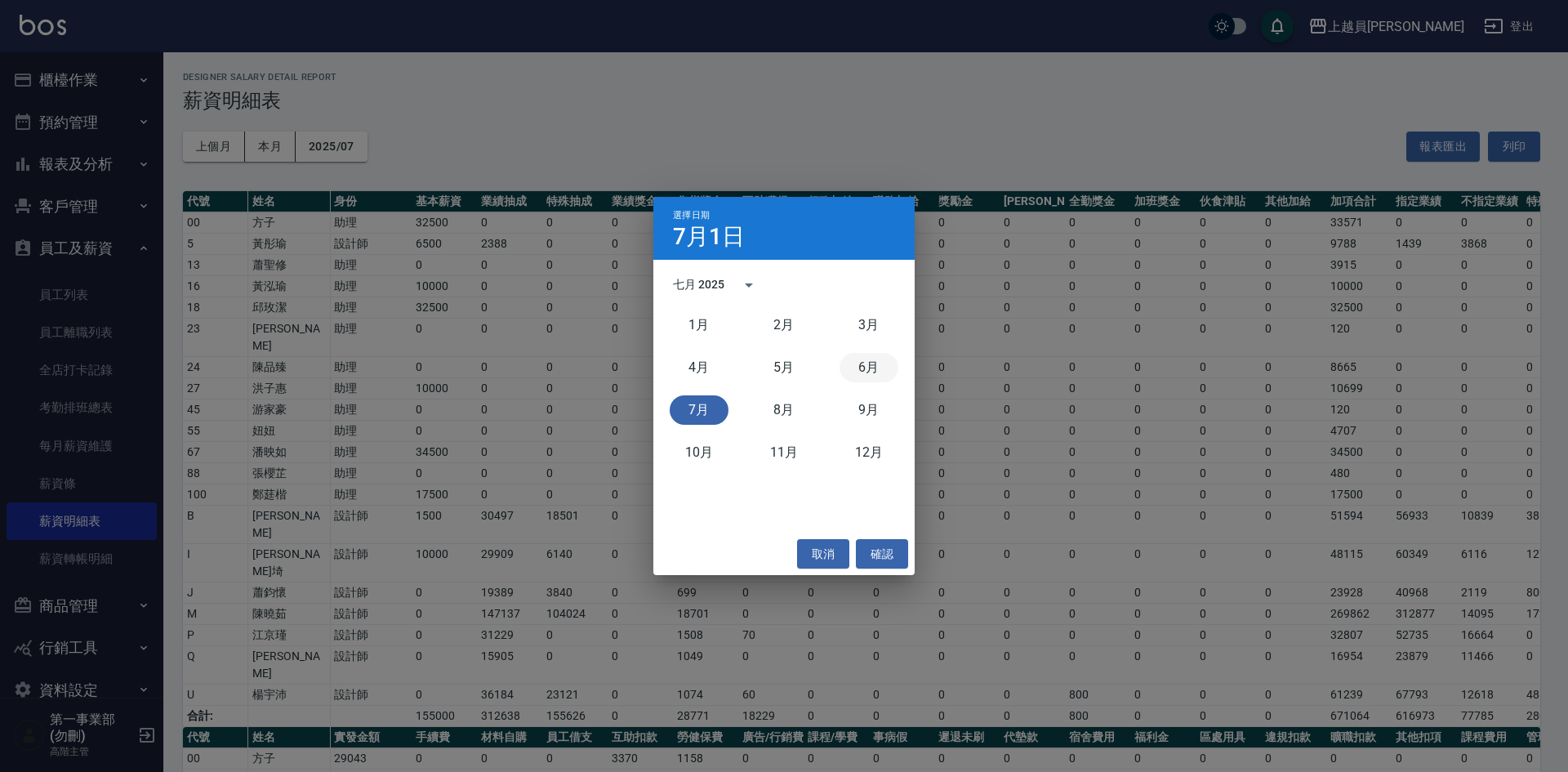
click at [868, 374] on button "6月" at bounding box center [869, 368] width 58 height 30
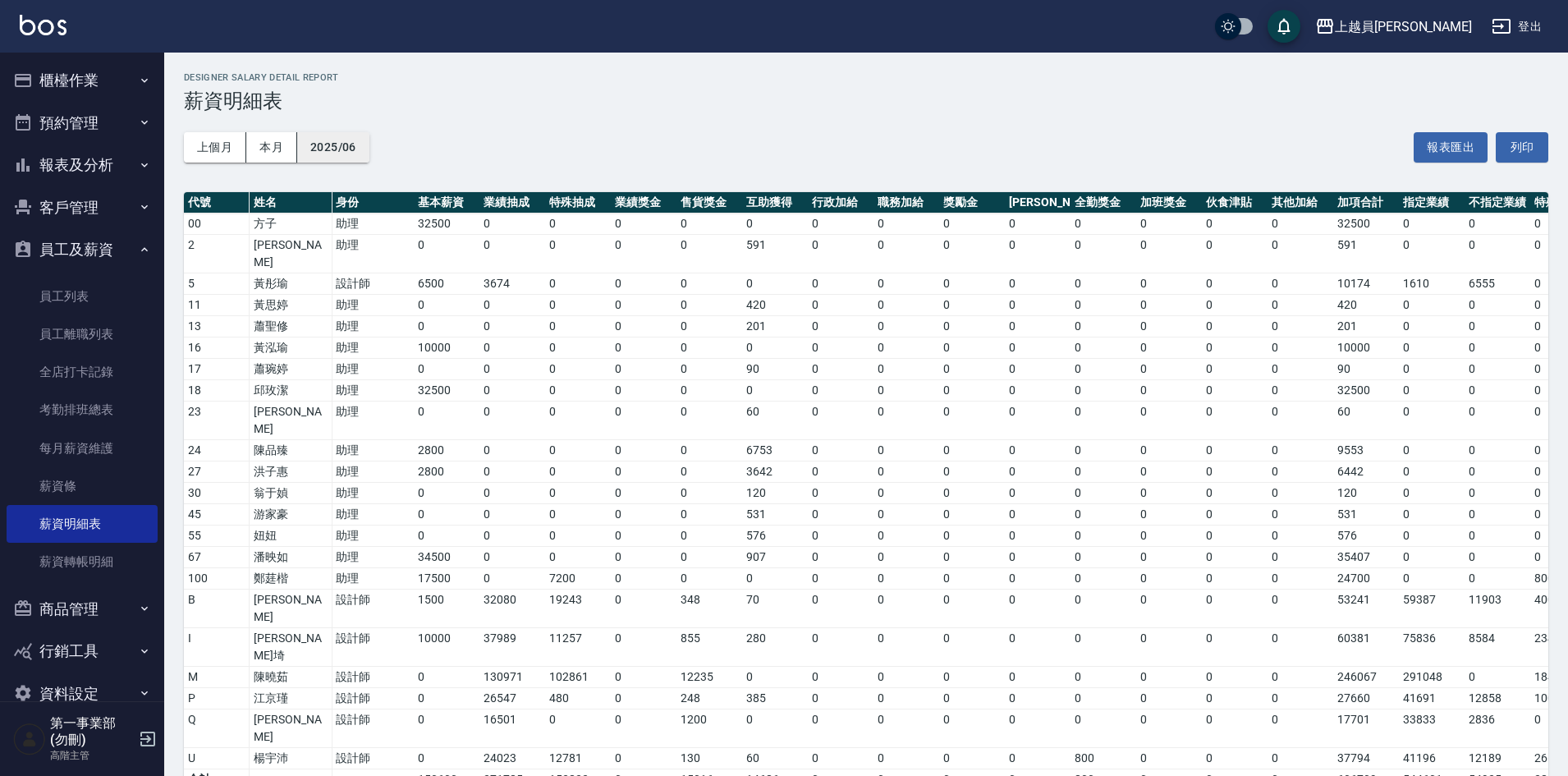
click at [346, 151] on button "2025/06" at bounding box center [333, 147] width 72 height 31
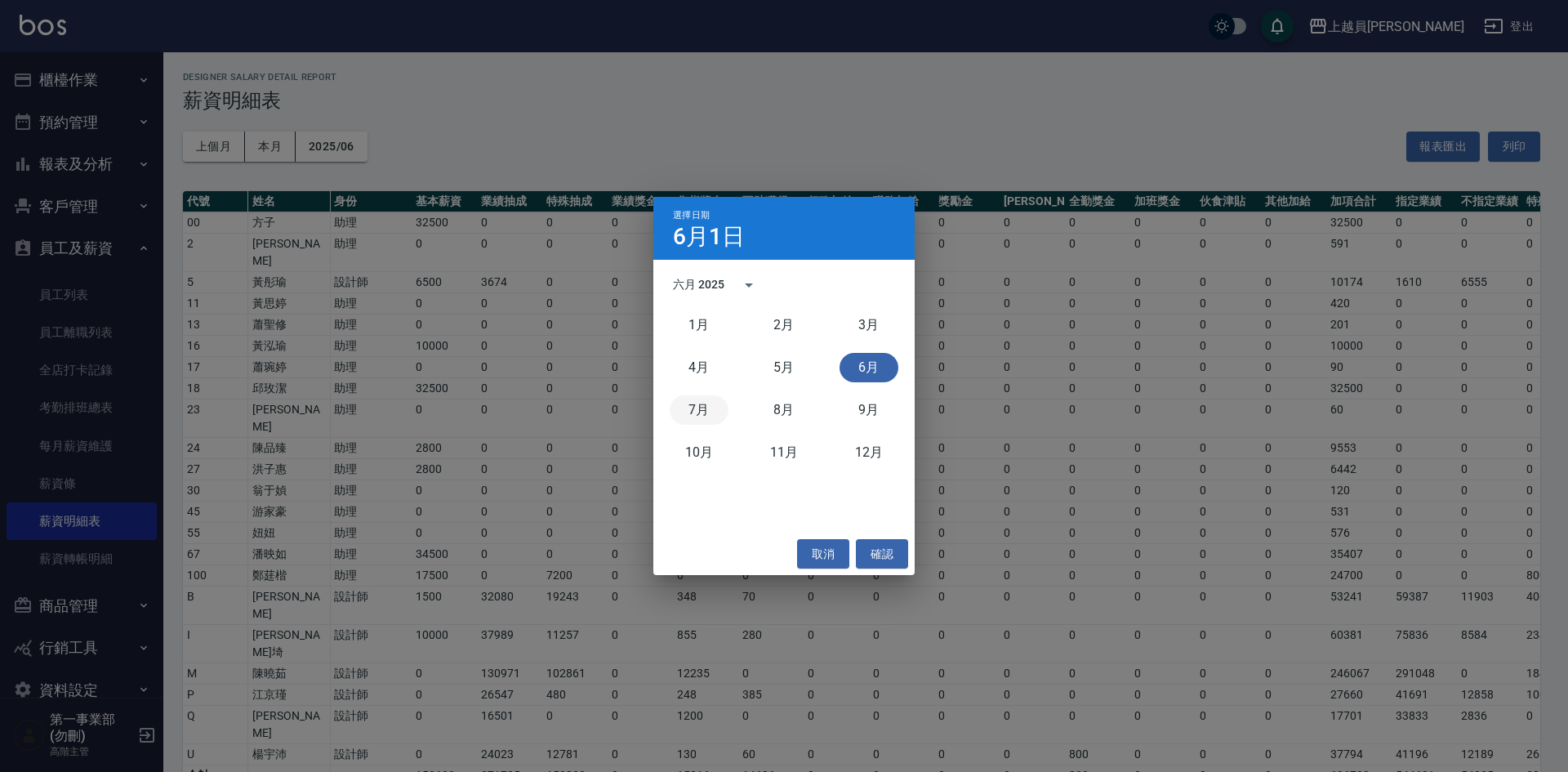
click at [685, 407] on button "7月" at bounding box center [699, 410] width 58 height 30
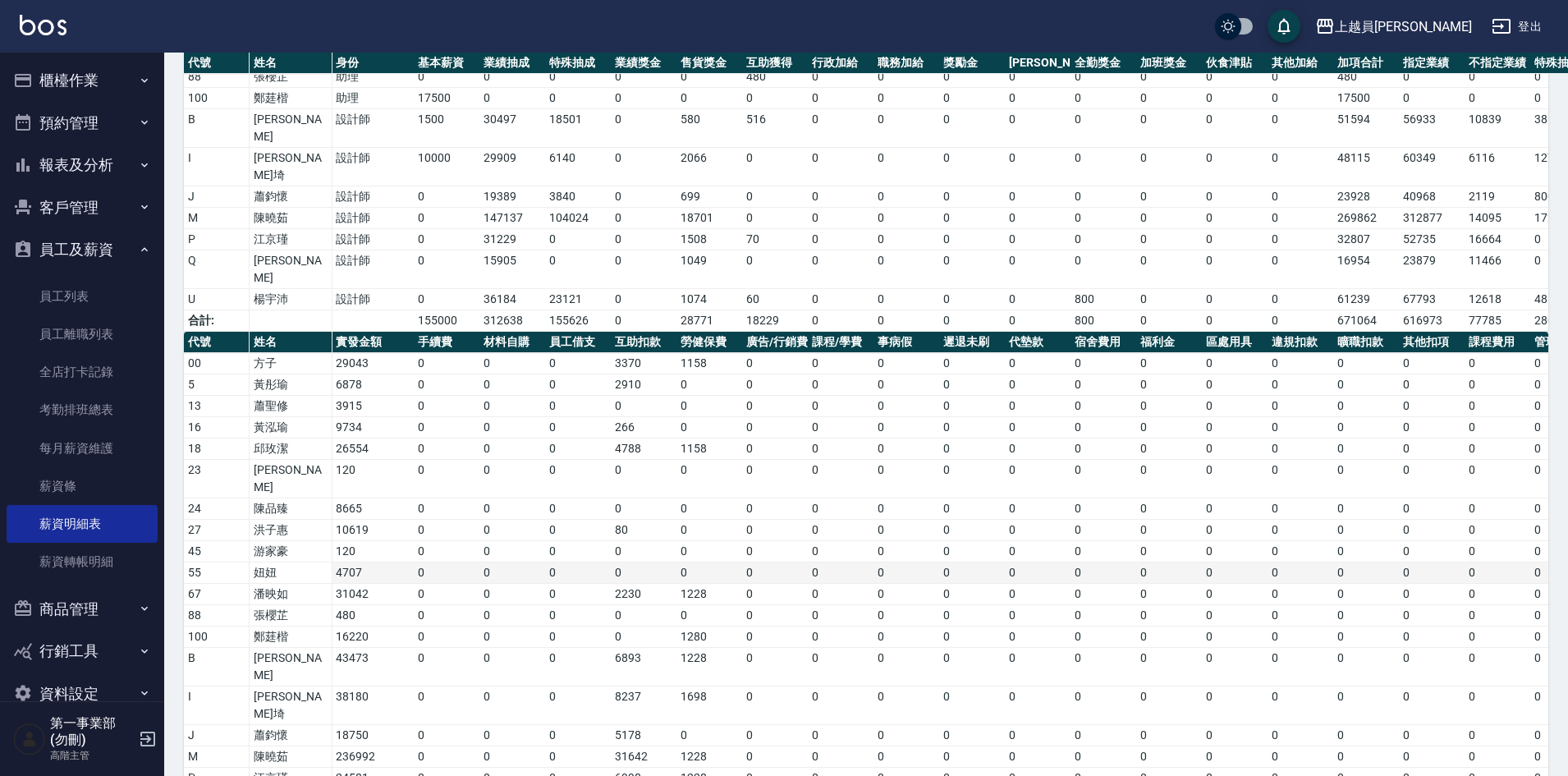
scroll to position [379, 0]
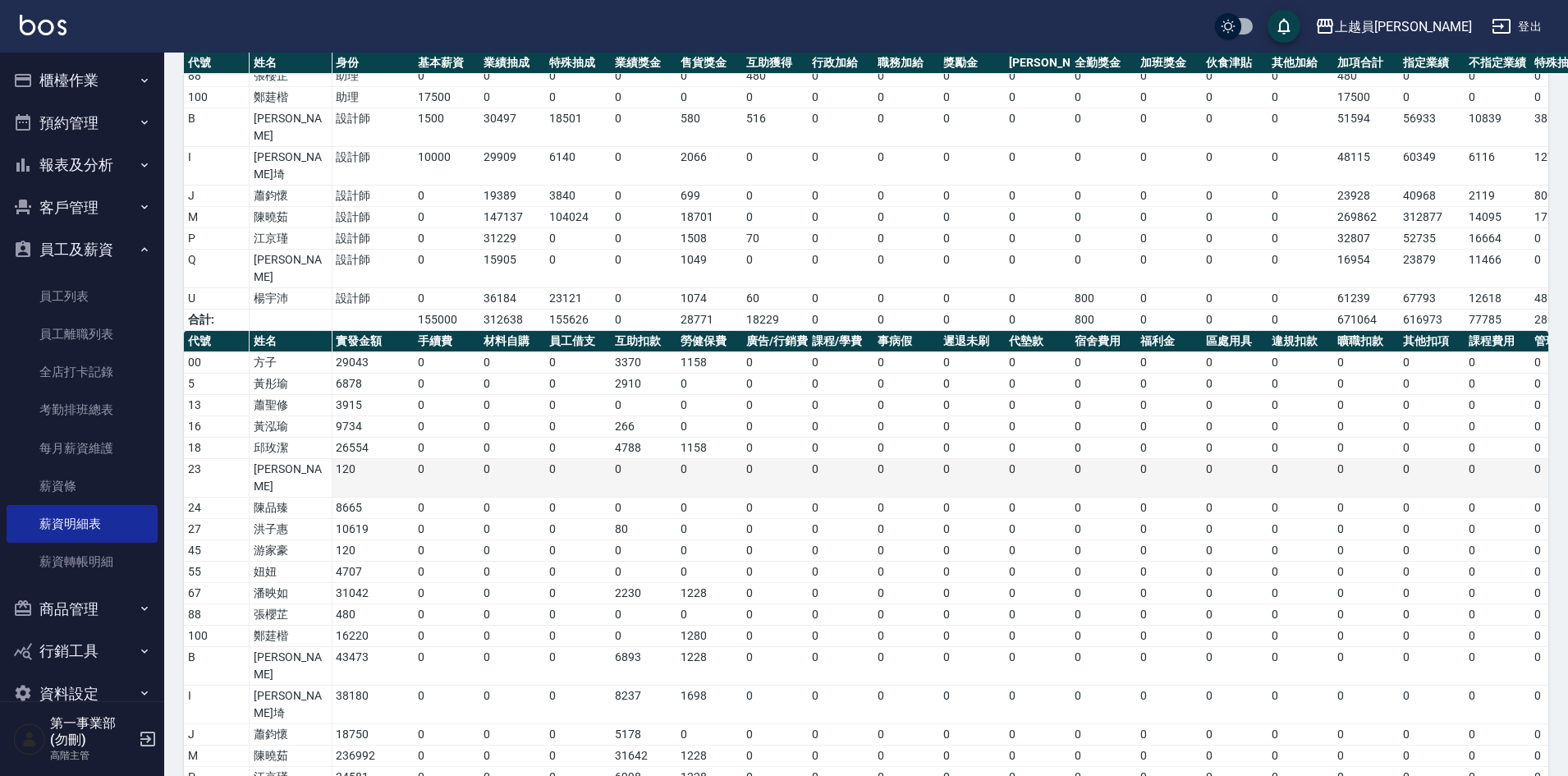
click at [820, 459] on td "0" at bounding box center [841, 479] width 66 height 39
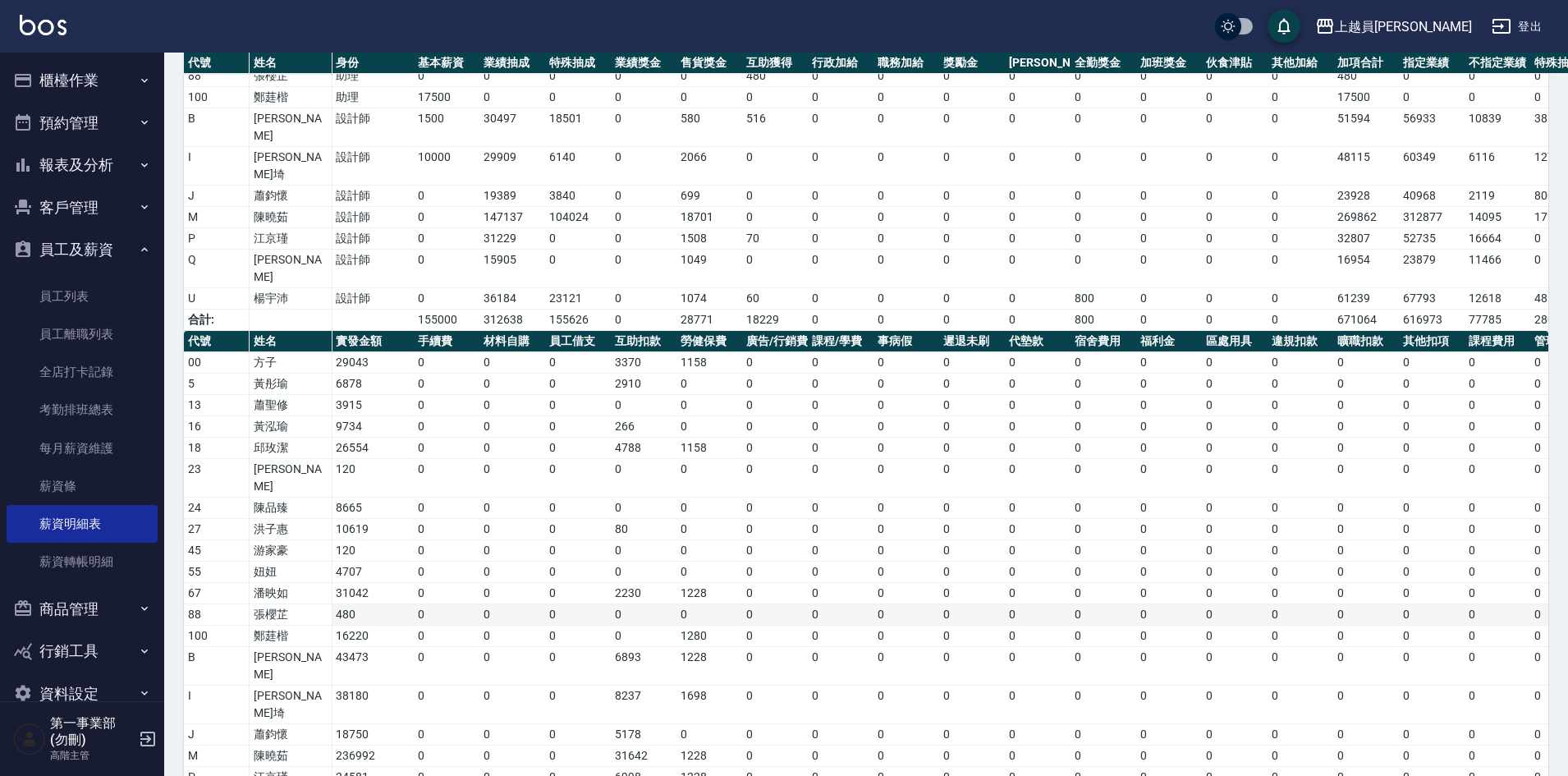
click at [1167, 604] on td "0" at bounding box center [1168, 615] width 66 height 21
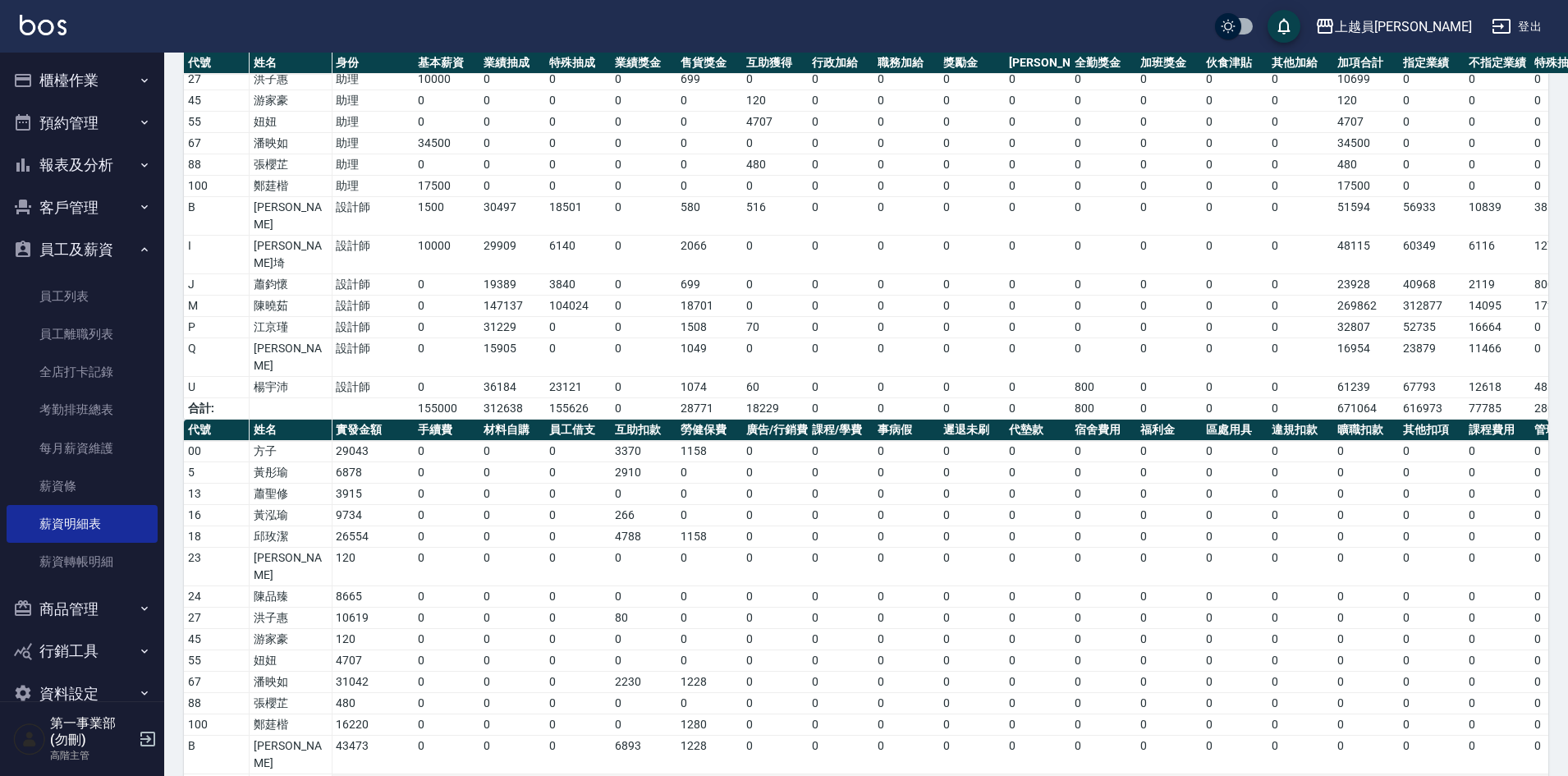
scroll to position [0, 0]
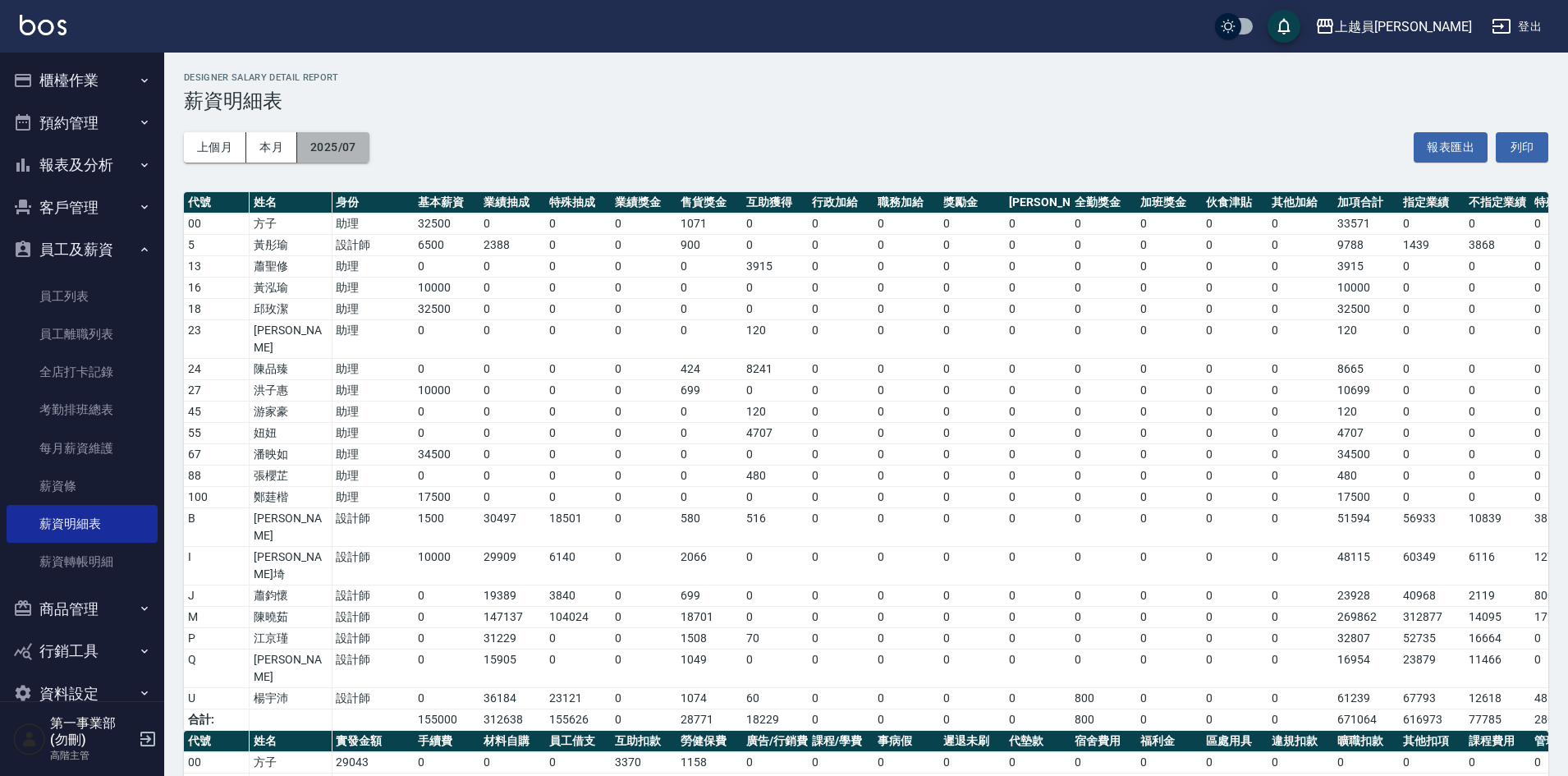
click at [344, 147] on button "2025/07" at bounding box center [333, 147] width 72 height 31
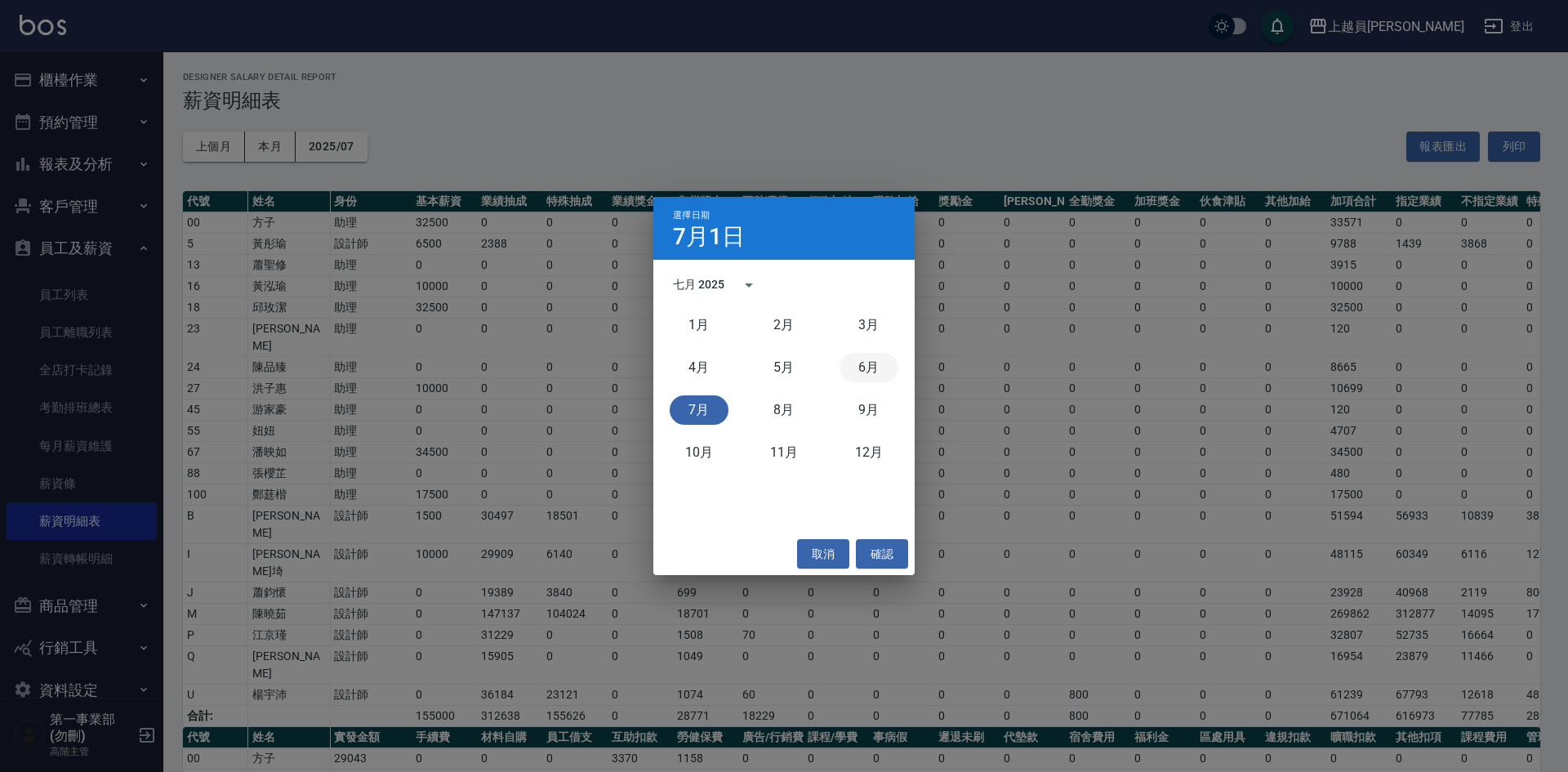
click at [874, 366] on button "6月" at bounding box center [869, 368] width 58 height 30
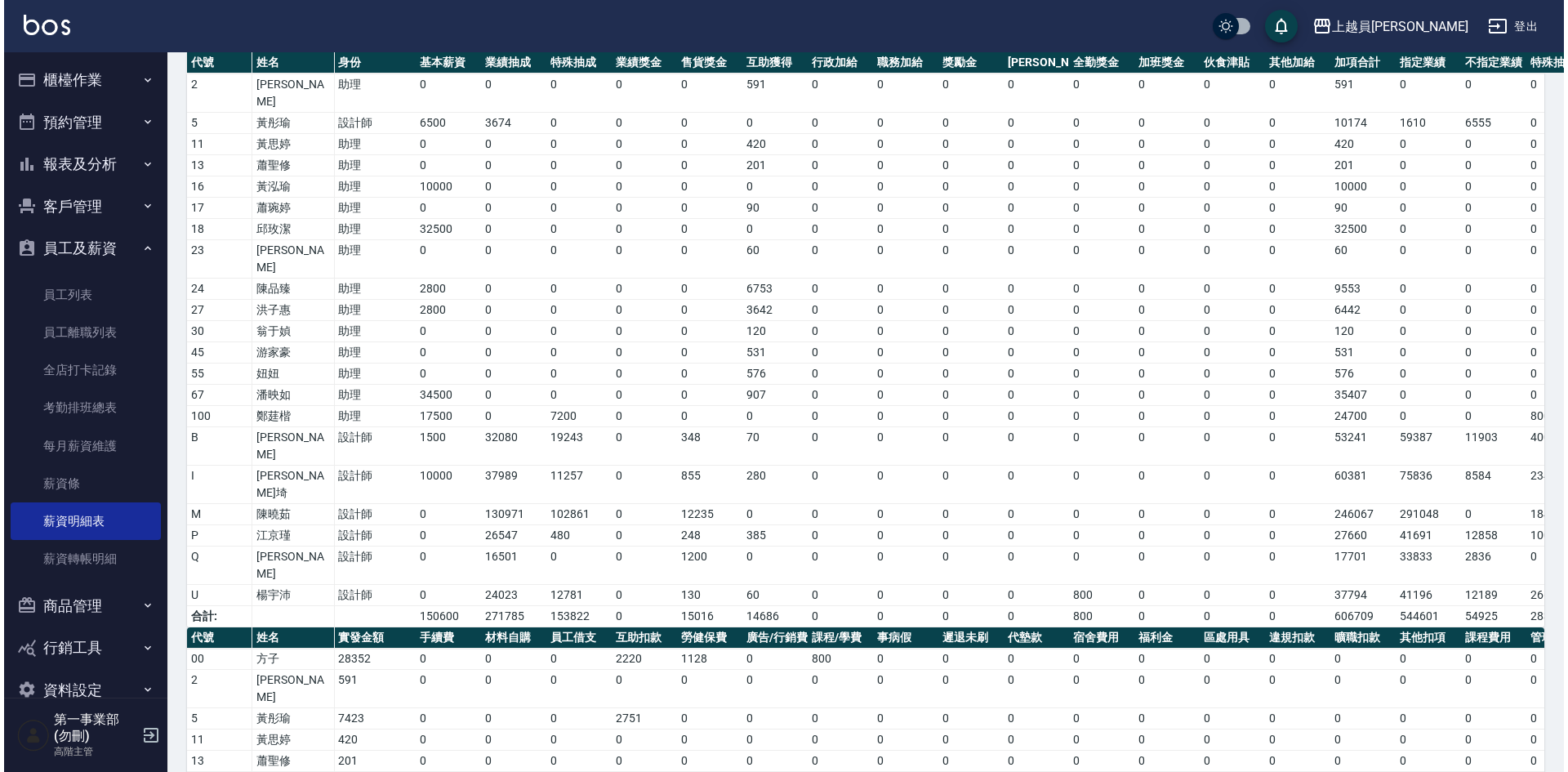
scroll to position [53, 0]
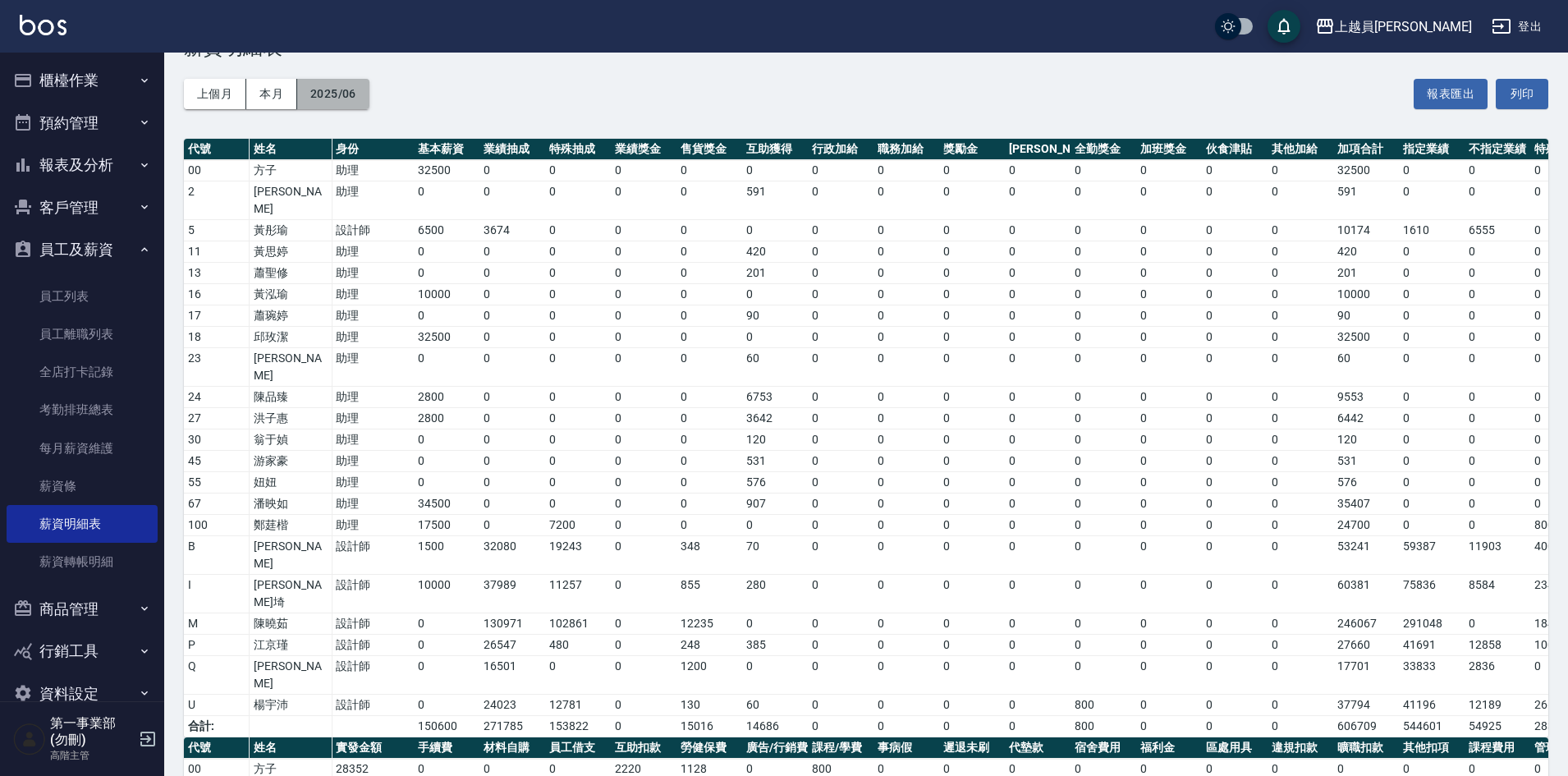
click at [337, 97] on button "2025/06" at bounding box center [333, 94] width 72 height 31
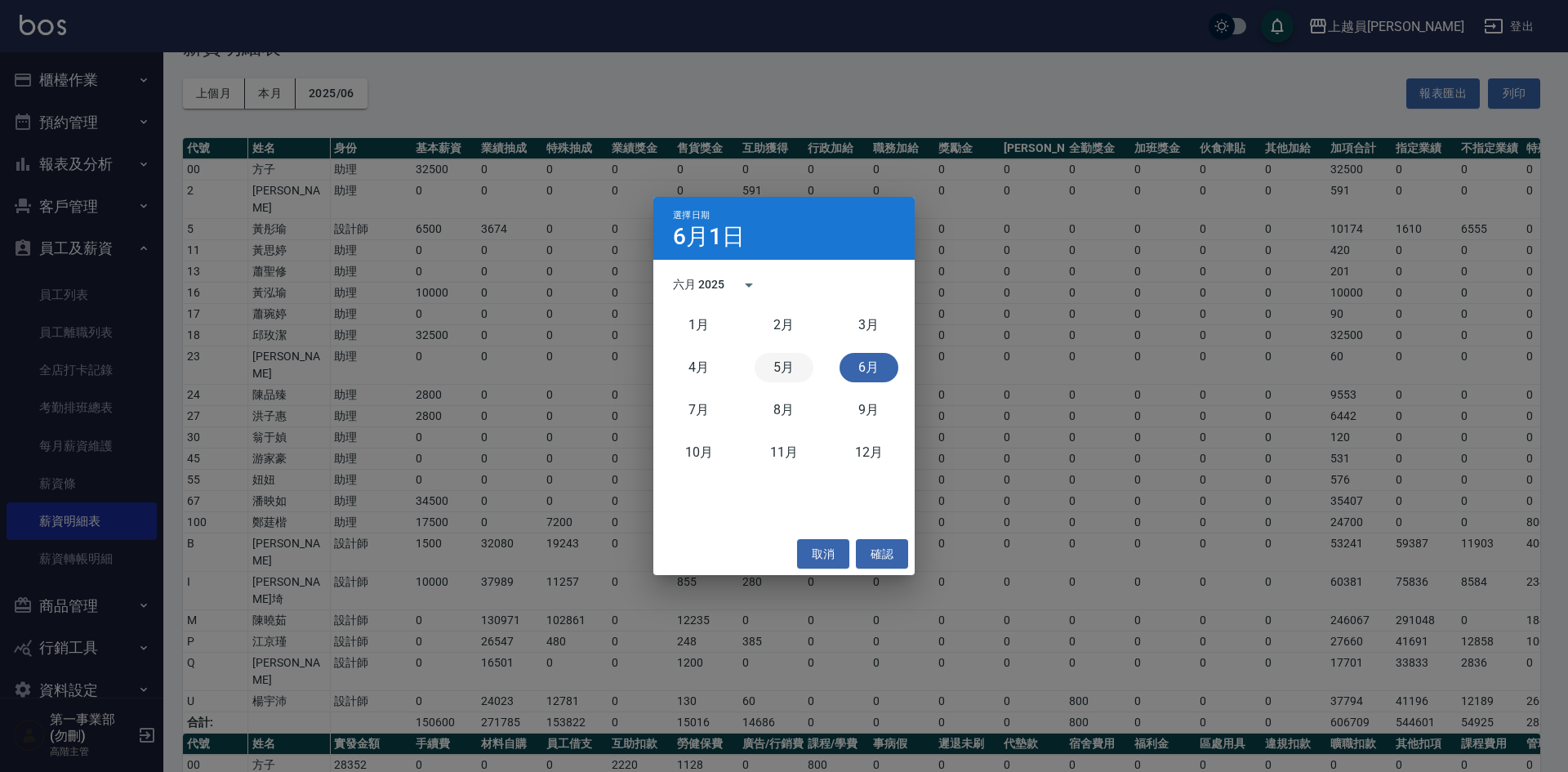
click at [785, 362] on button "5月" at bounding box center [783, 368] width 58 height 30
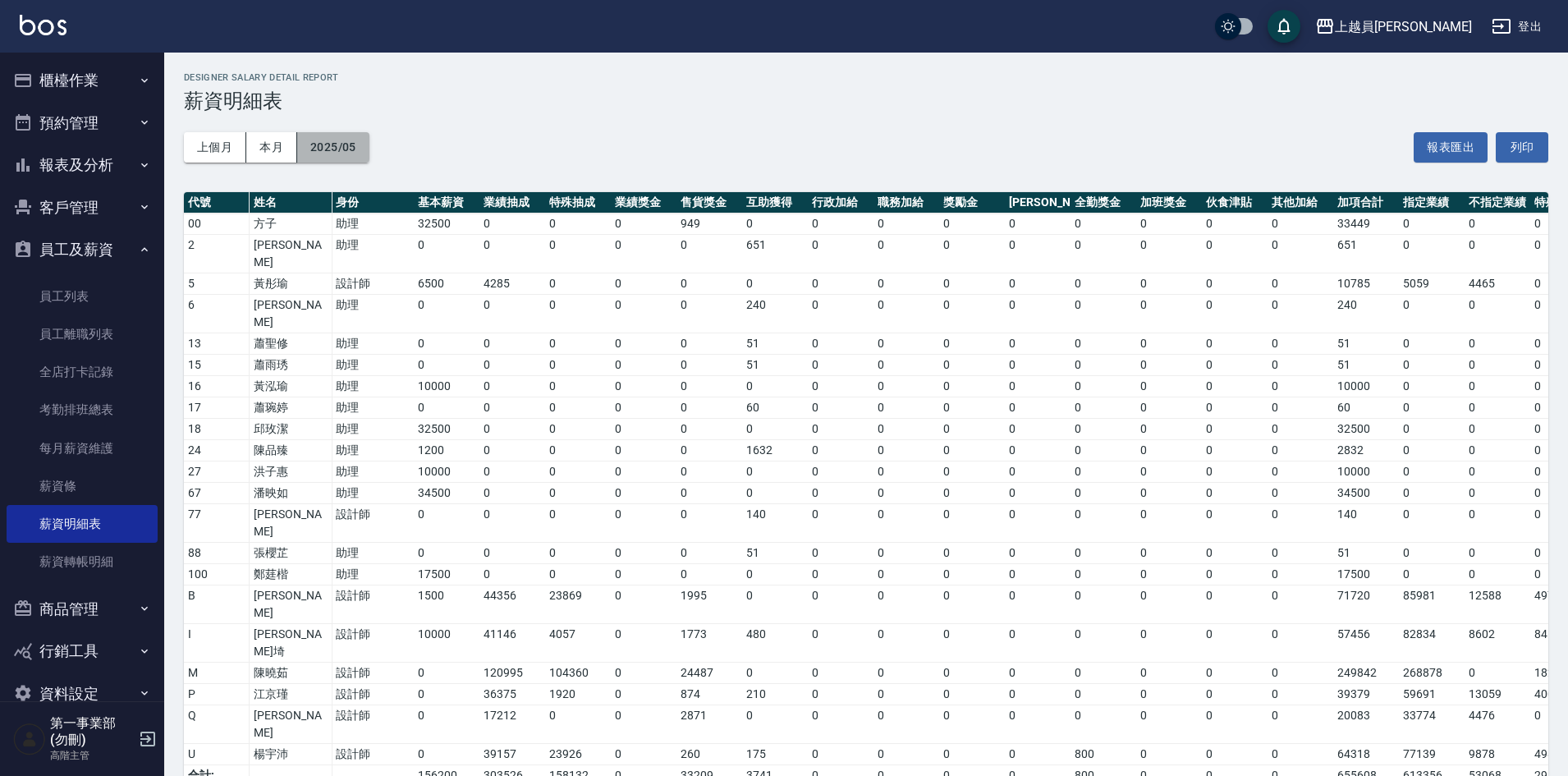
click at [353, 148] on button "2025/05" at bounding box center [333, 147] width 72 height 31
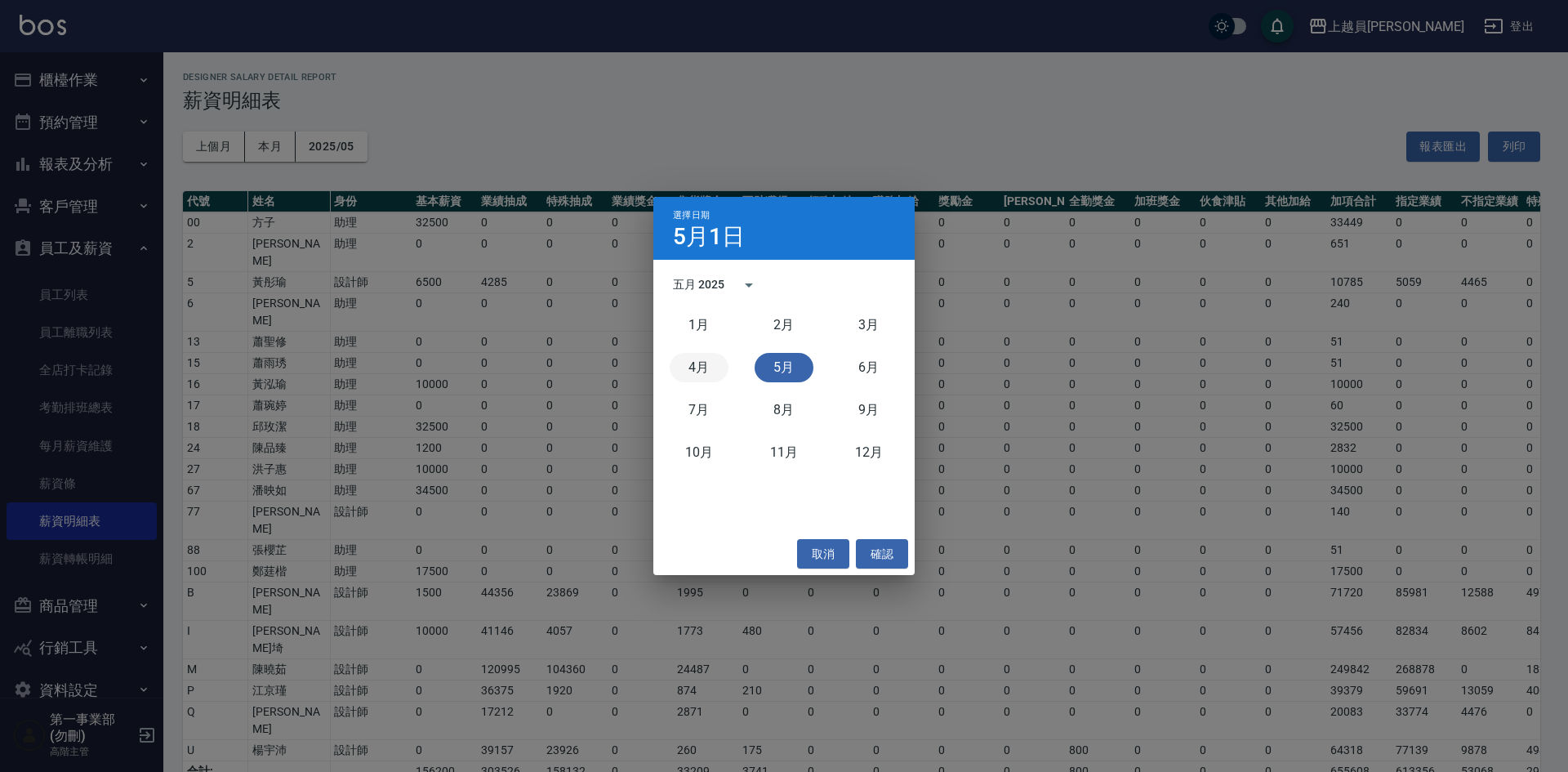
click at [721, 366] on button "4月" at bounding box center [699, 368] width 58 height 30
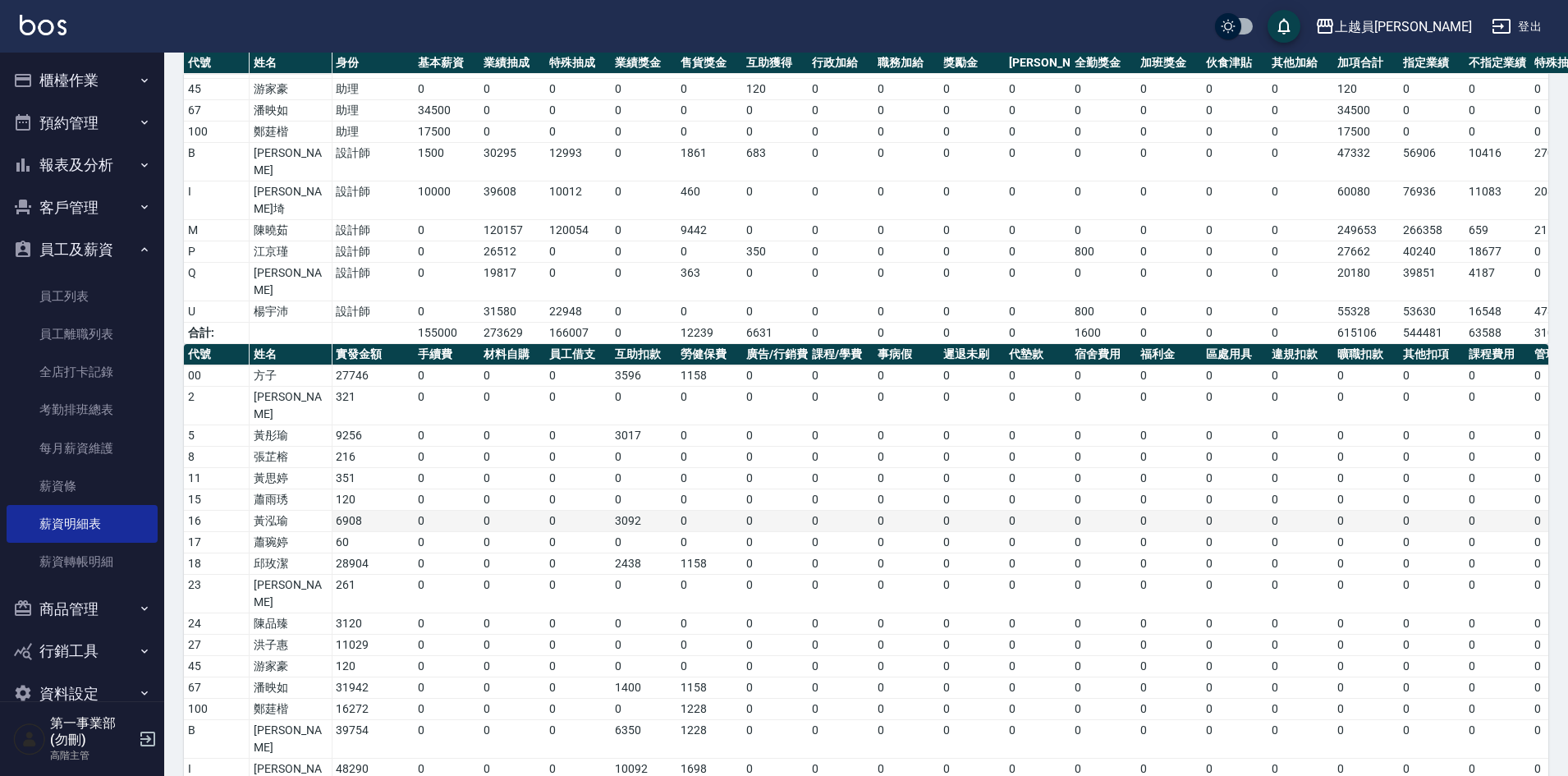
scroll to position [410, 0]
